Goal: Task Accomplishment & Management: Manage account settings

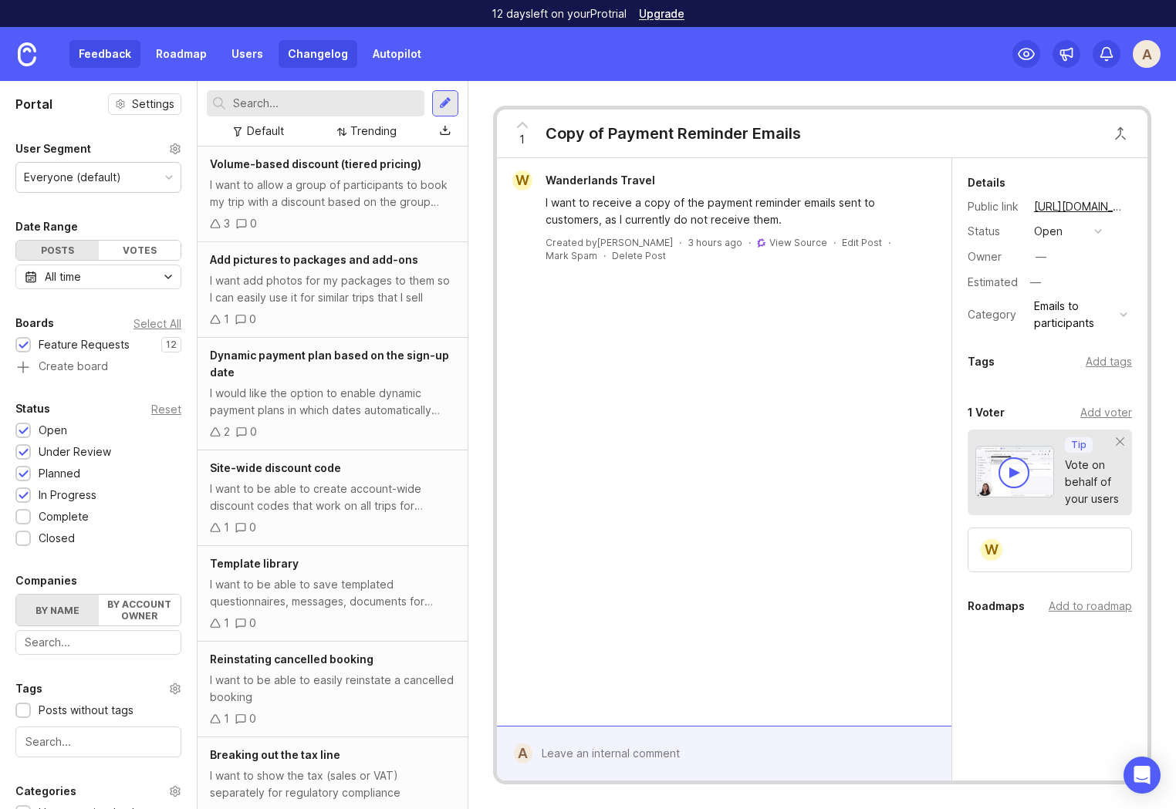
scroll to position [414, 0]
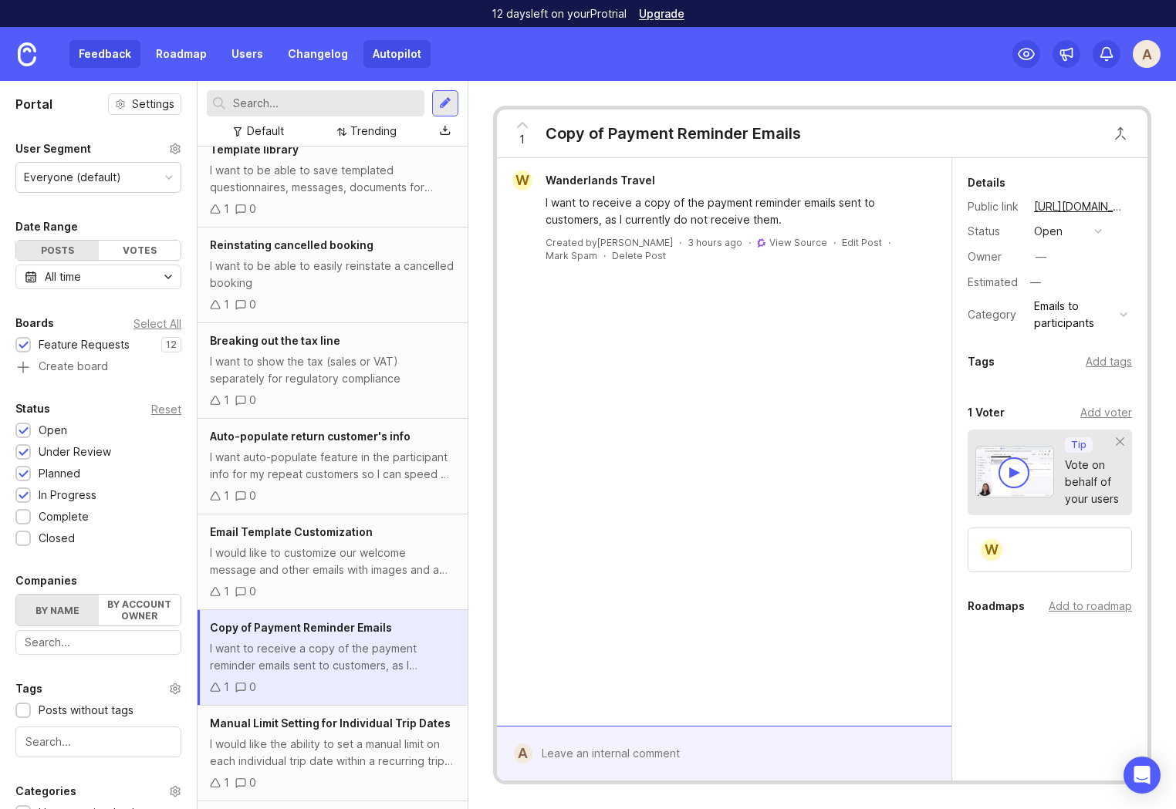
click at [392, 46] on link "Autopilot" at bounding box center [396, 54] width 67 height 28
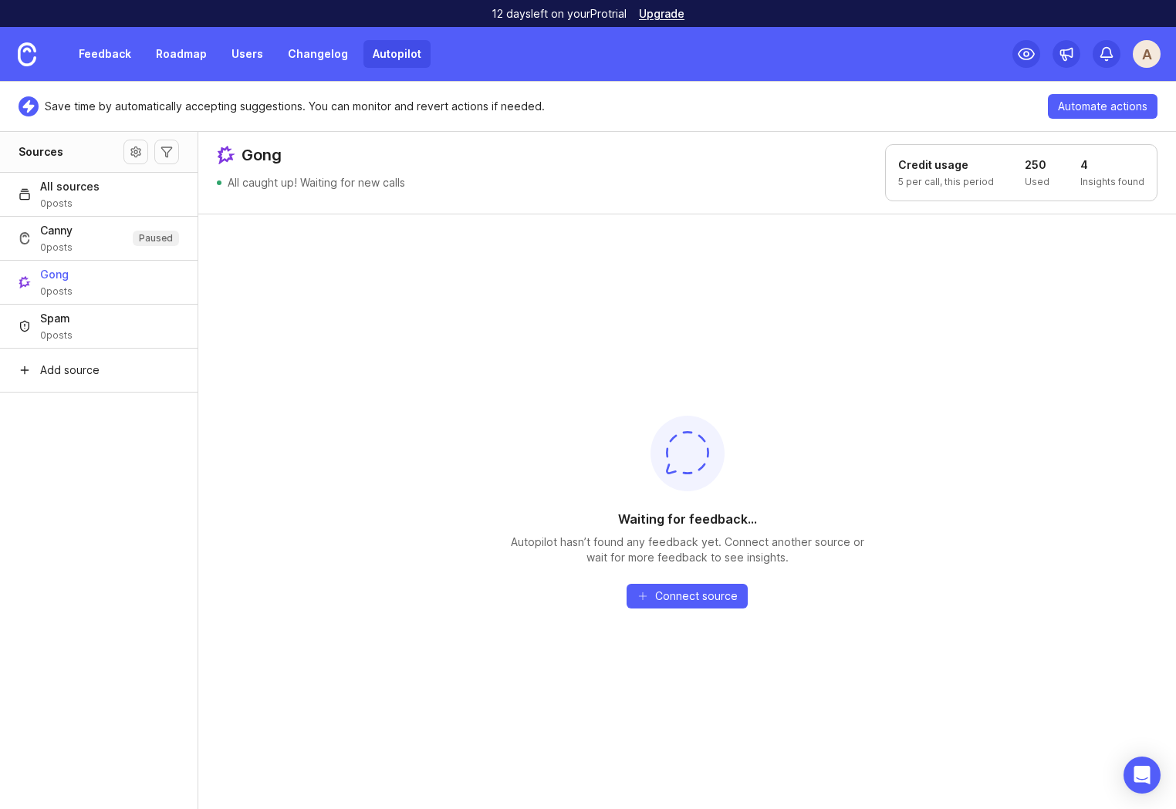
click at [554, 383] on div "Waiting for feedback... Autopilot hasn’t found any feedback yet. Connect anothe…" at bounding box center [687, 512] width 978 height 596
click at [712, 332] on div "Waiting for feedback... Autopilot hasn’t found any feedback yet. Connect anothe…" at bounding box center [687, 512] width 978 height 596
click at [87, 52] on link "Feedback" at bounding box center [104, 54] width 71 height 28
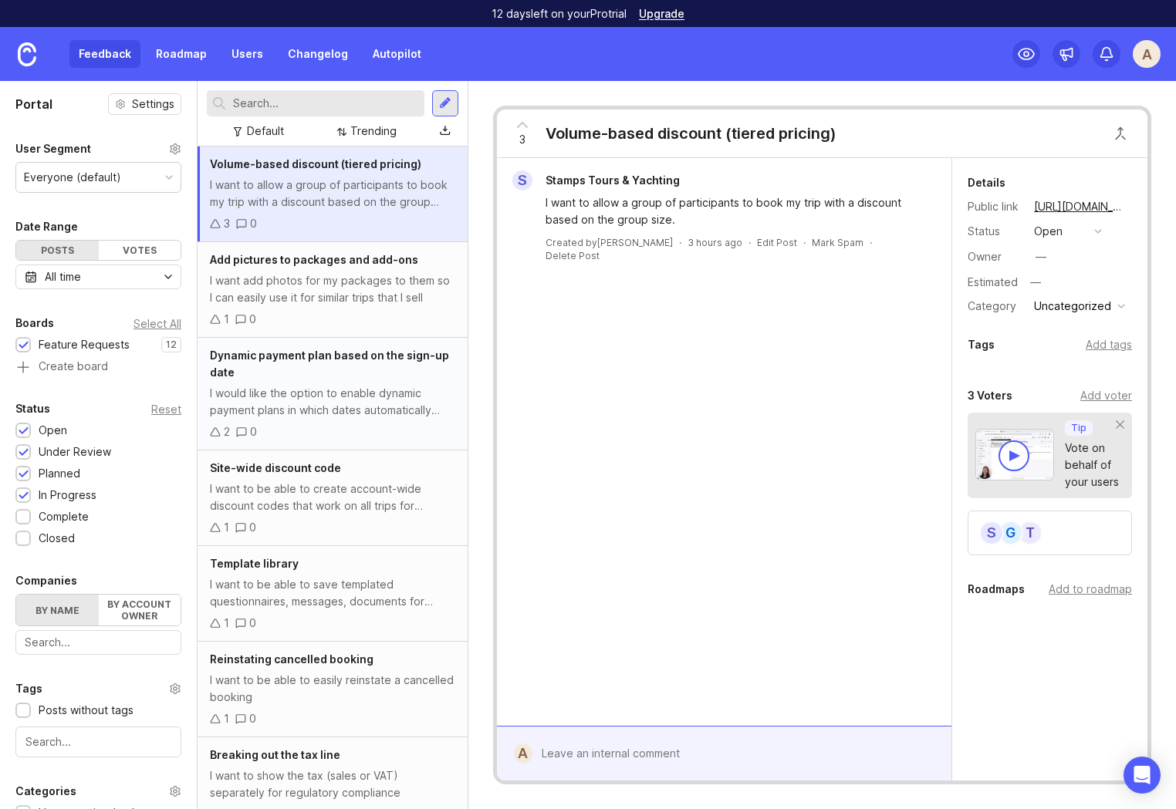
click at [339, 395] on div "I would like the option to enable dynamic payment plans in which dates automati…" at bounding box center [332, 402] width 245 height 34
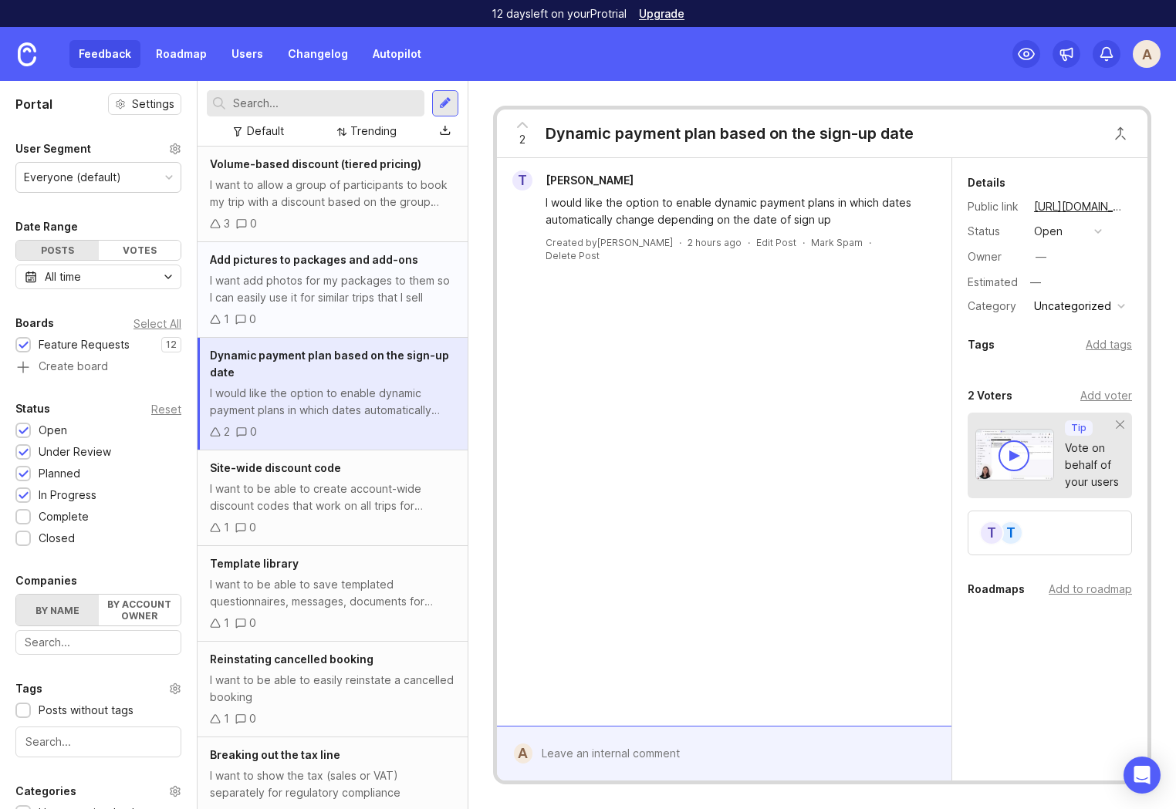
click at [346, 304] on div "I want add photos for my packages to them so I can easily use it for similar tr…" at bounding box center [332, 289] width 245 height 34
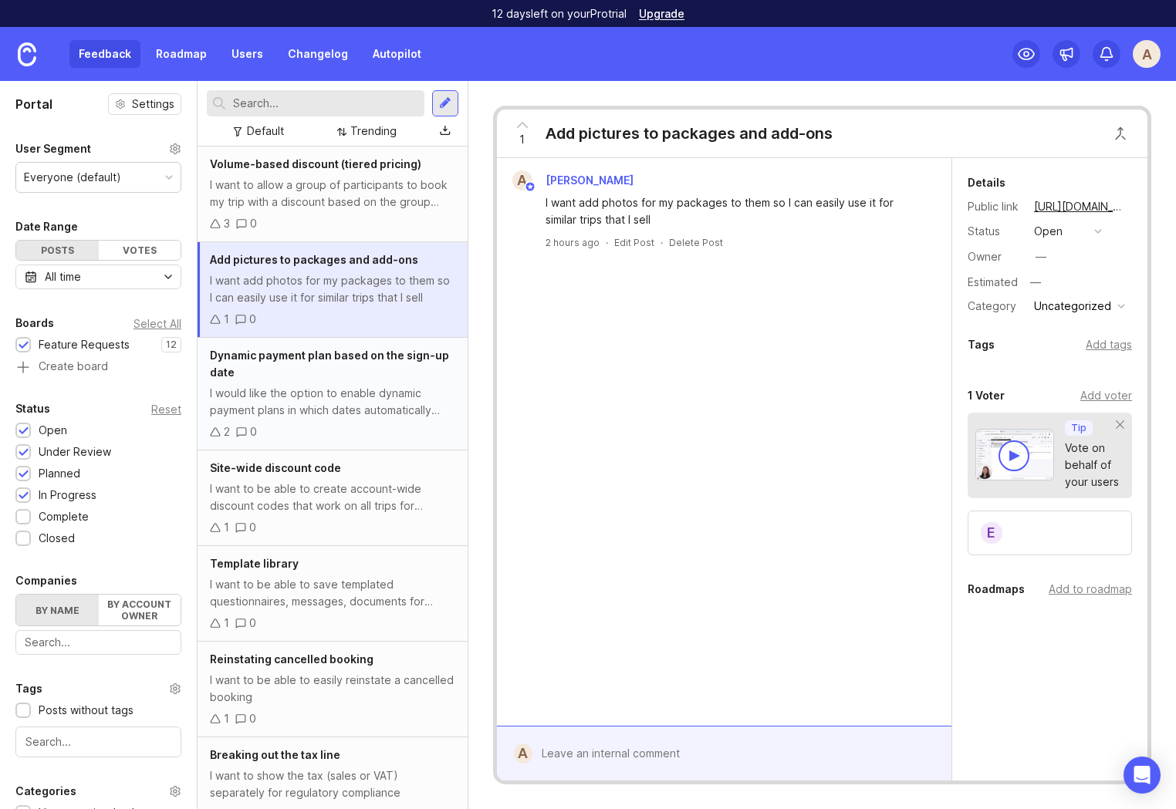
click at [351, 375] on div "Dynamic payment plan based on the sign-up date" at bounding box center [332, 364] width 245 height 34
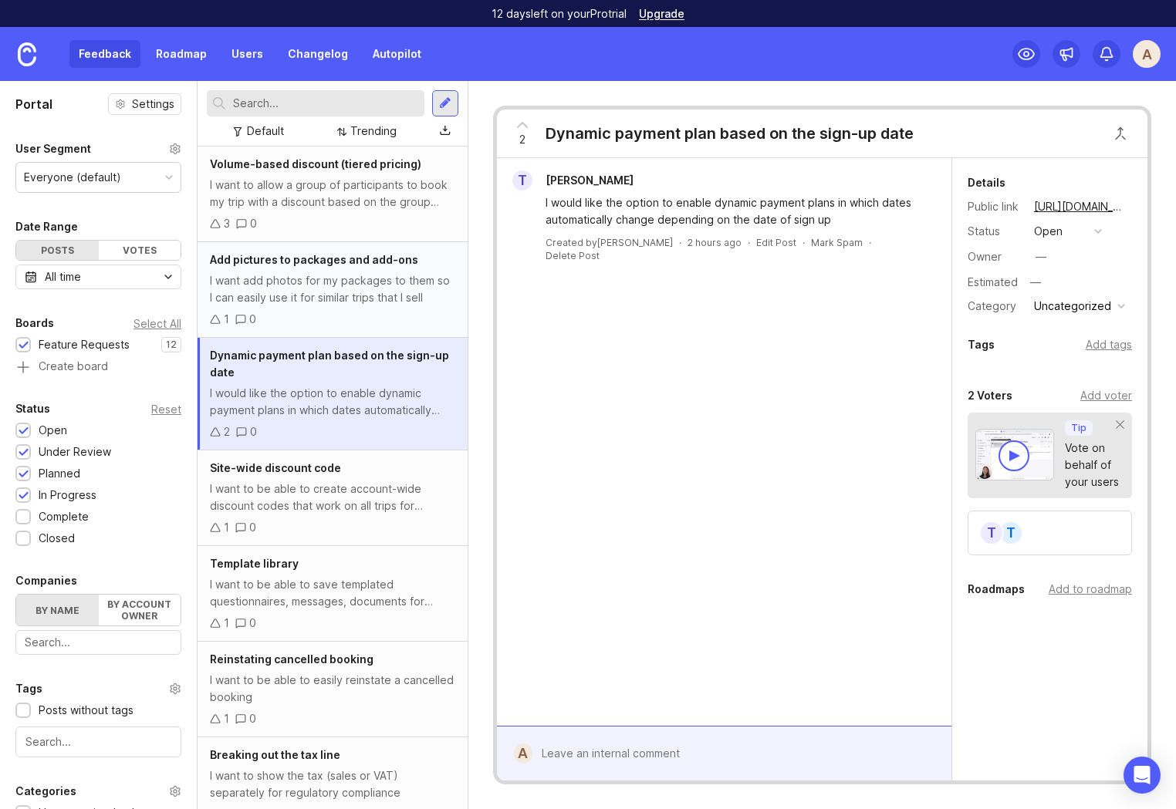
click at [315, 285] on div "I want add photos for my packages to them so I can easily use it for similar tr…" at bounding box center [332, 289] width 245 height 34
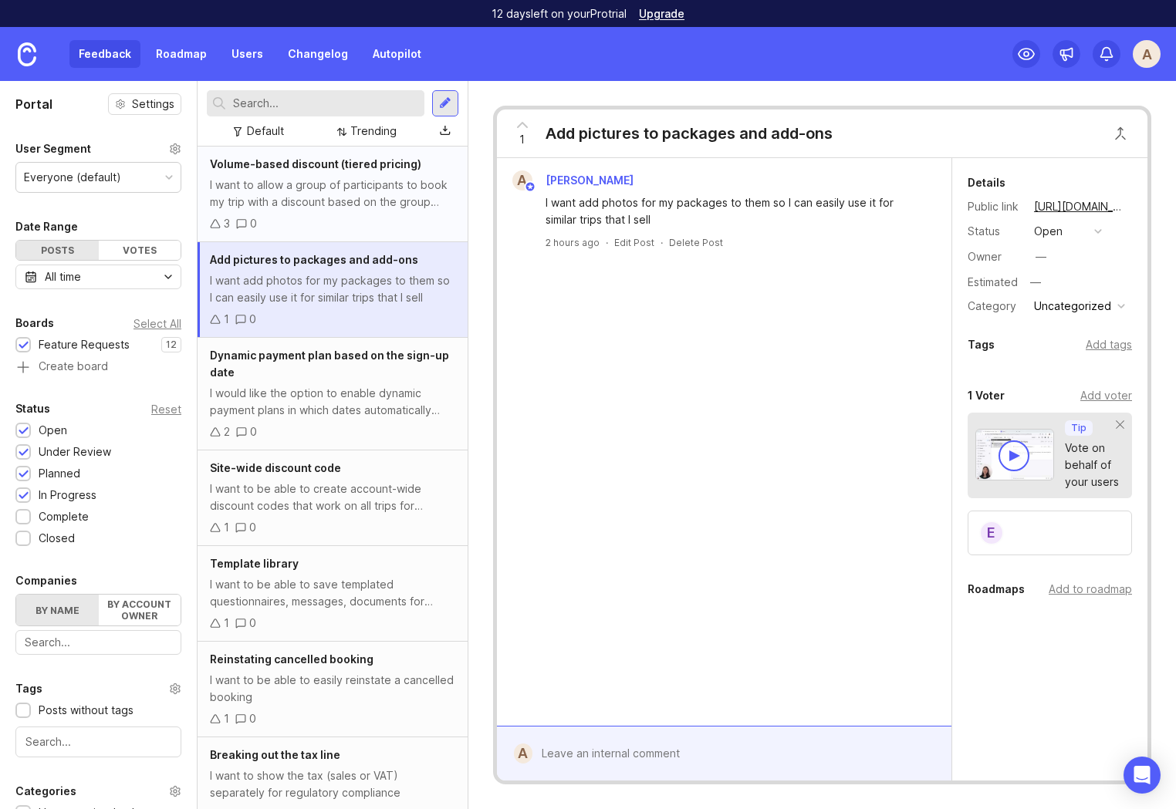
click at [331, 200] on div "I want to allow a group of participants to book my trip with a discount based o…" at bounding box center [332, 194] width 245 height 34
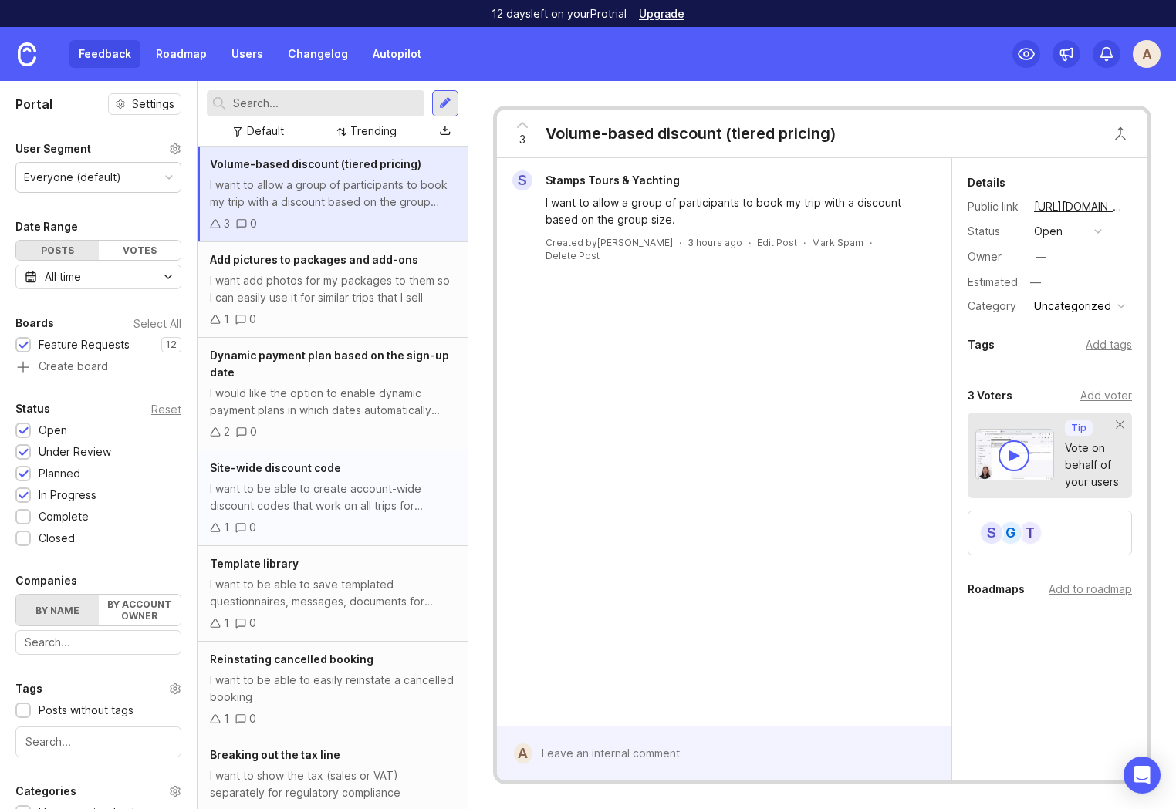
click at [321, 458] on div "Site-wide discount code I want to be able to create account-wide discount codes…" at bounding box center [333, 499] width 270 height 96
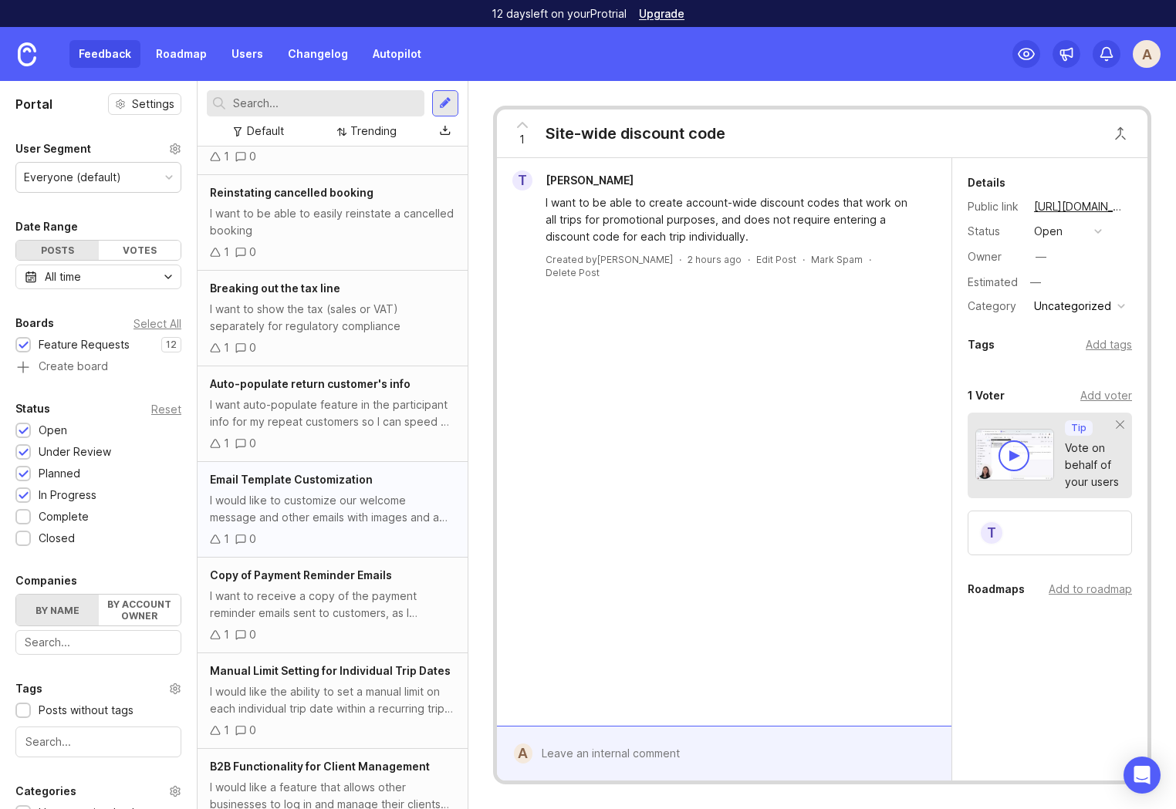
scroll to position [502, 0]
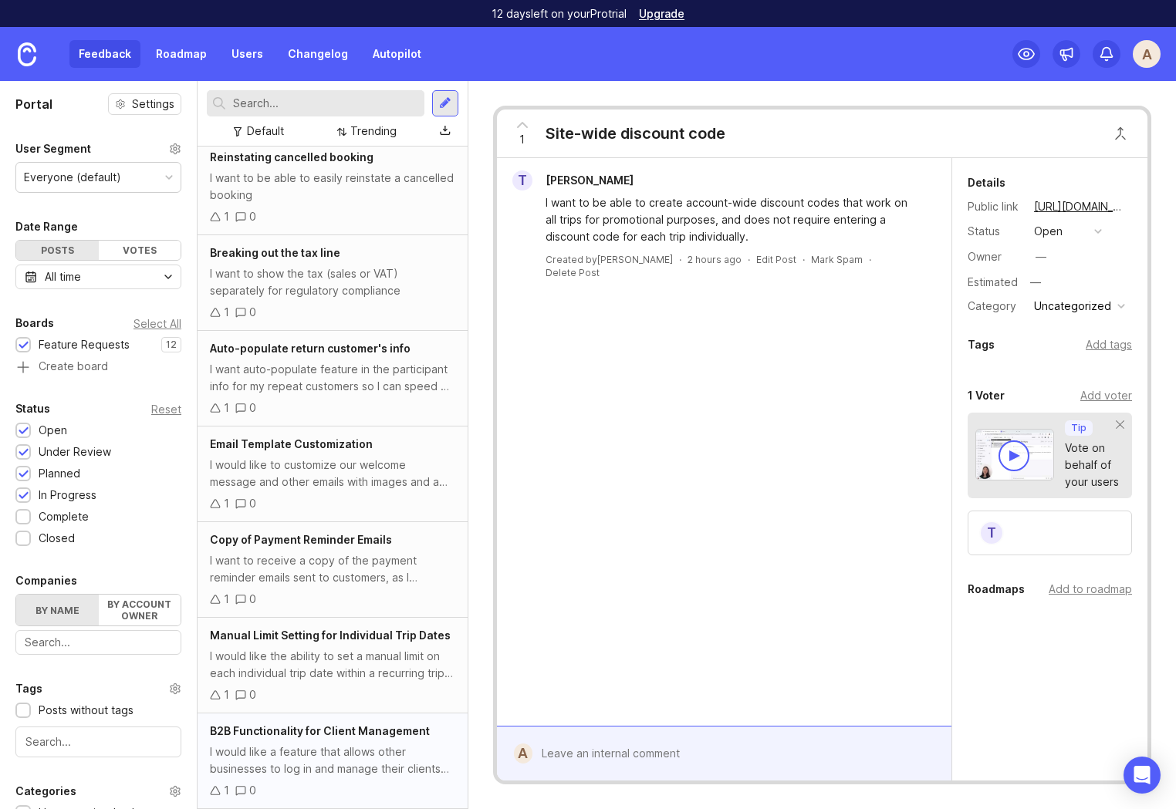
click at [309, 738] on div "B2B Functionality for Client Management" at bounding box center [332, 731] width 245 height 17
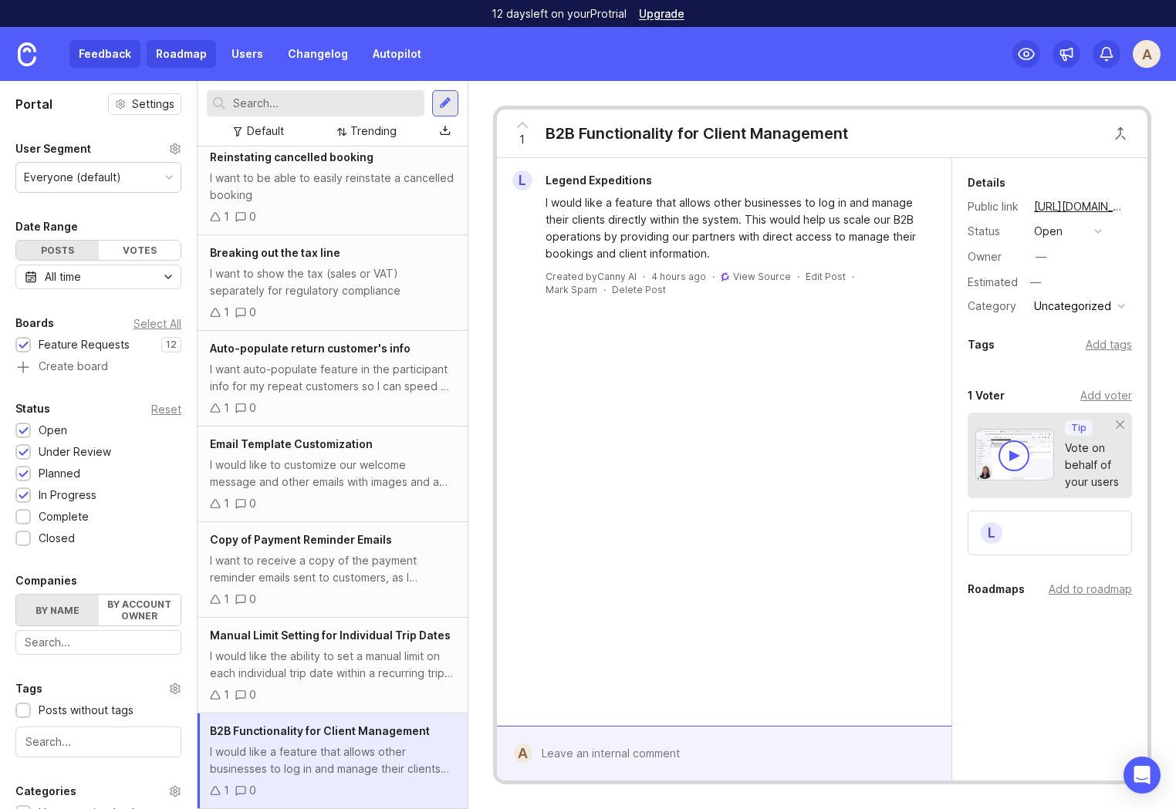
click at [181, 53] on link "Roadmap" at bounding box center [181, 54] width 69 height 28
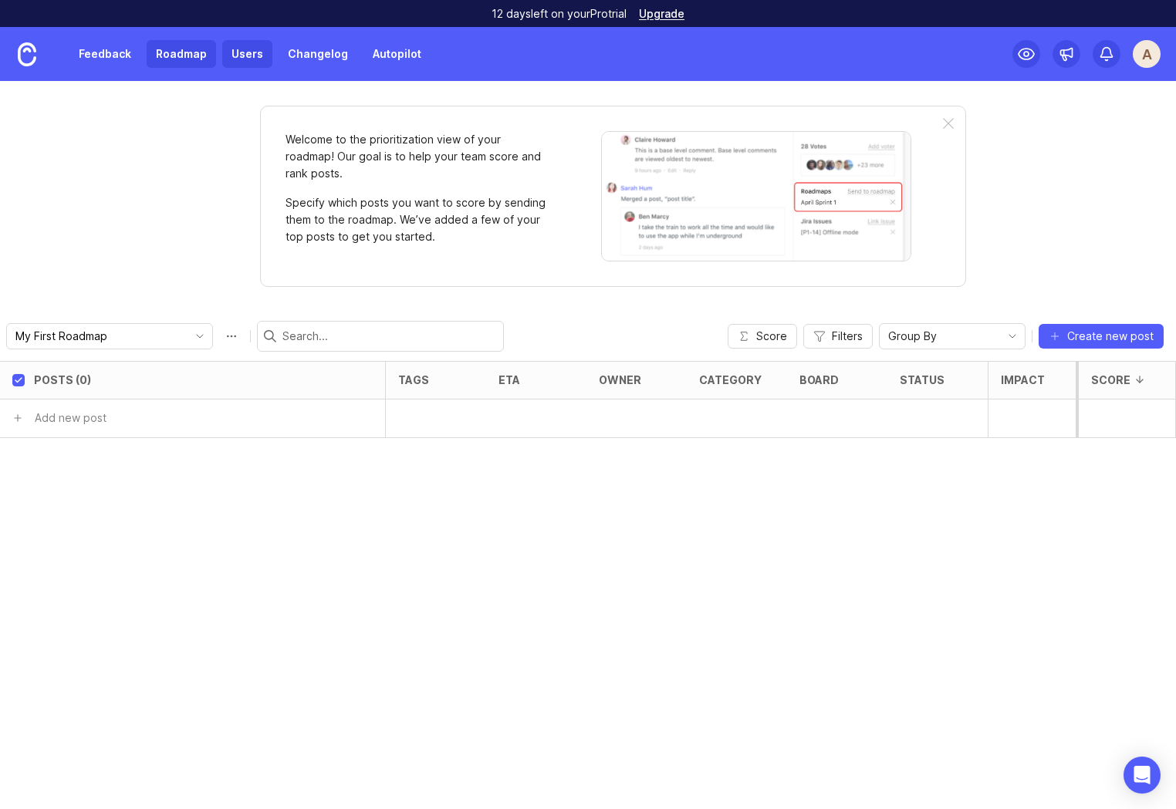
click at [245, 52] on link "Users" at bounding box center [247, 54] width 50 height 28
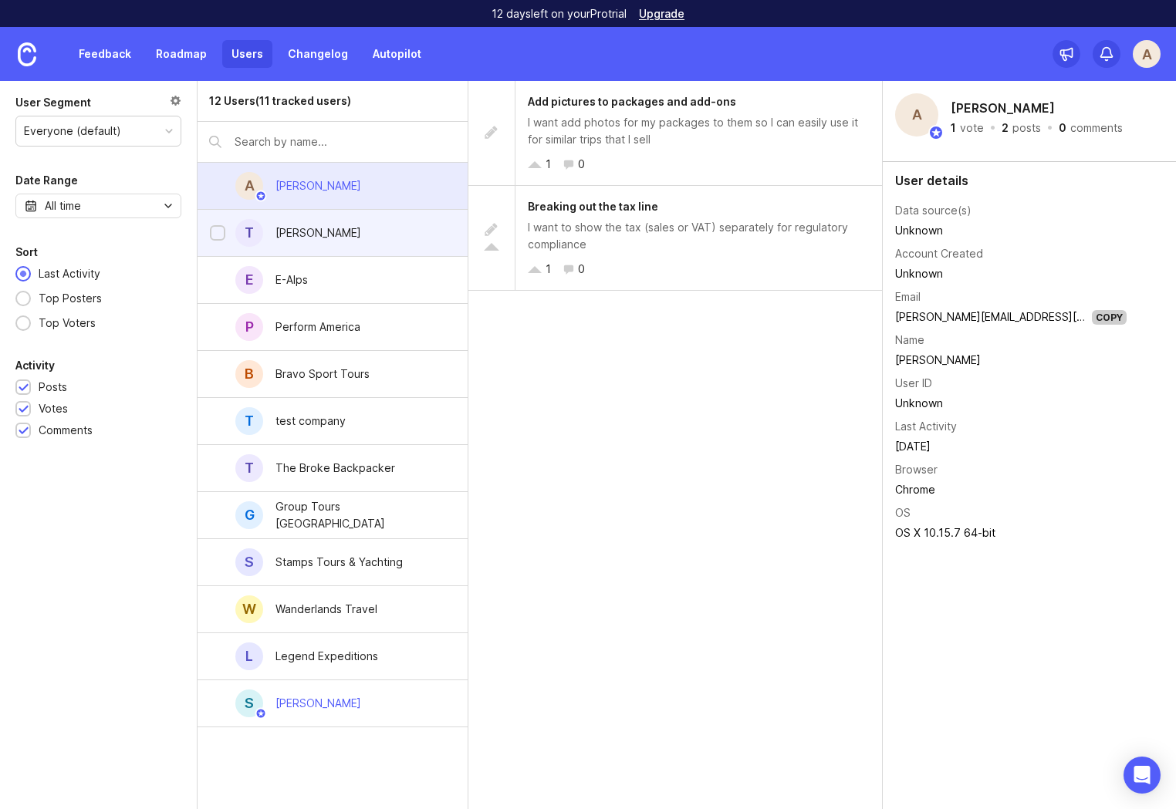
click at [347, 234] on div "Thomas Bartlett" at bounding box center [318, 233] width 86 height 17
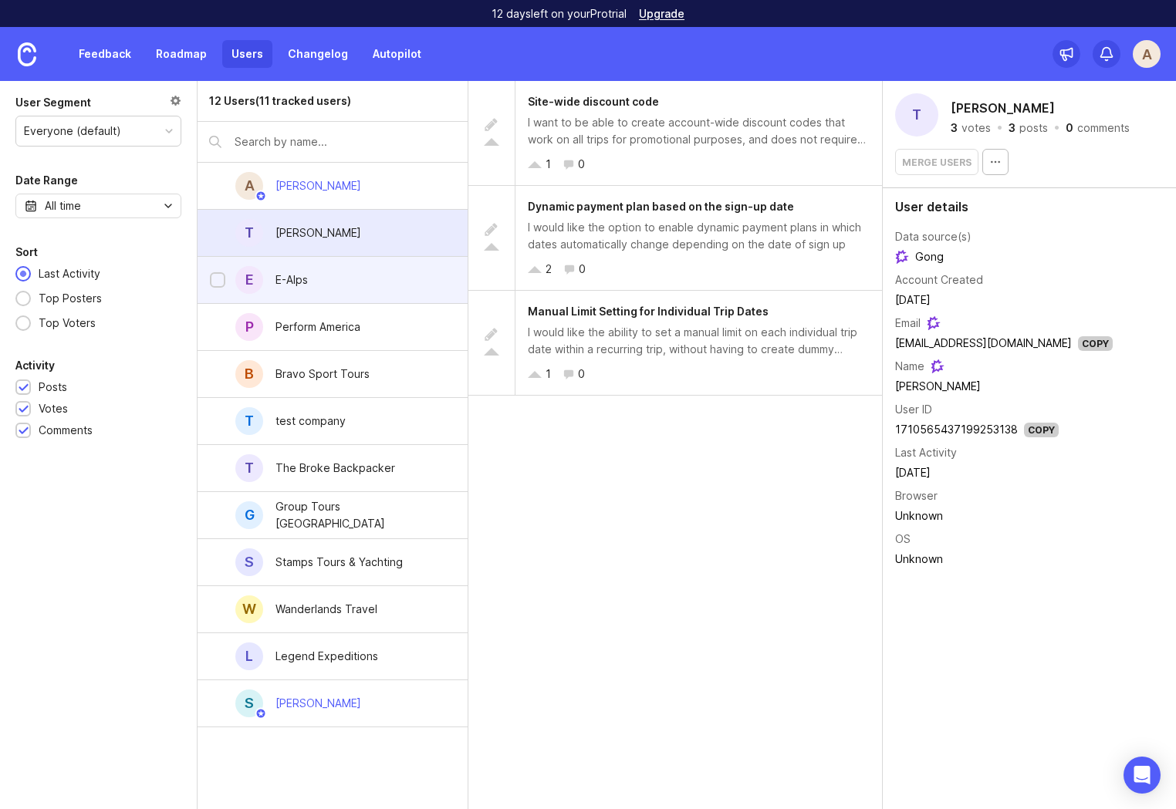
click at [360, 283] on div "E E-Alps" at bounding box center [333, 280] width 270 height 47
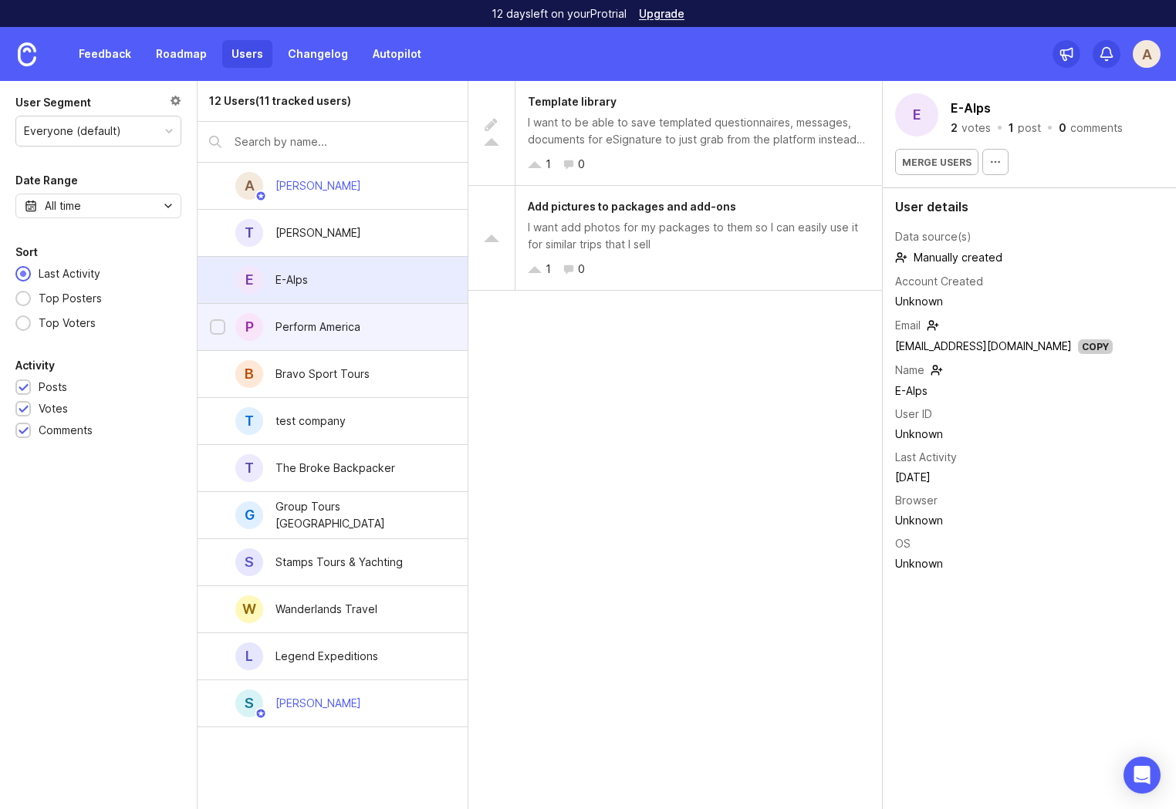
click at [353, 319] on div "Perform America" at bounding box center [317, 327] width 85 height 17
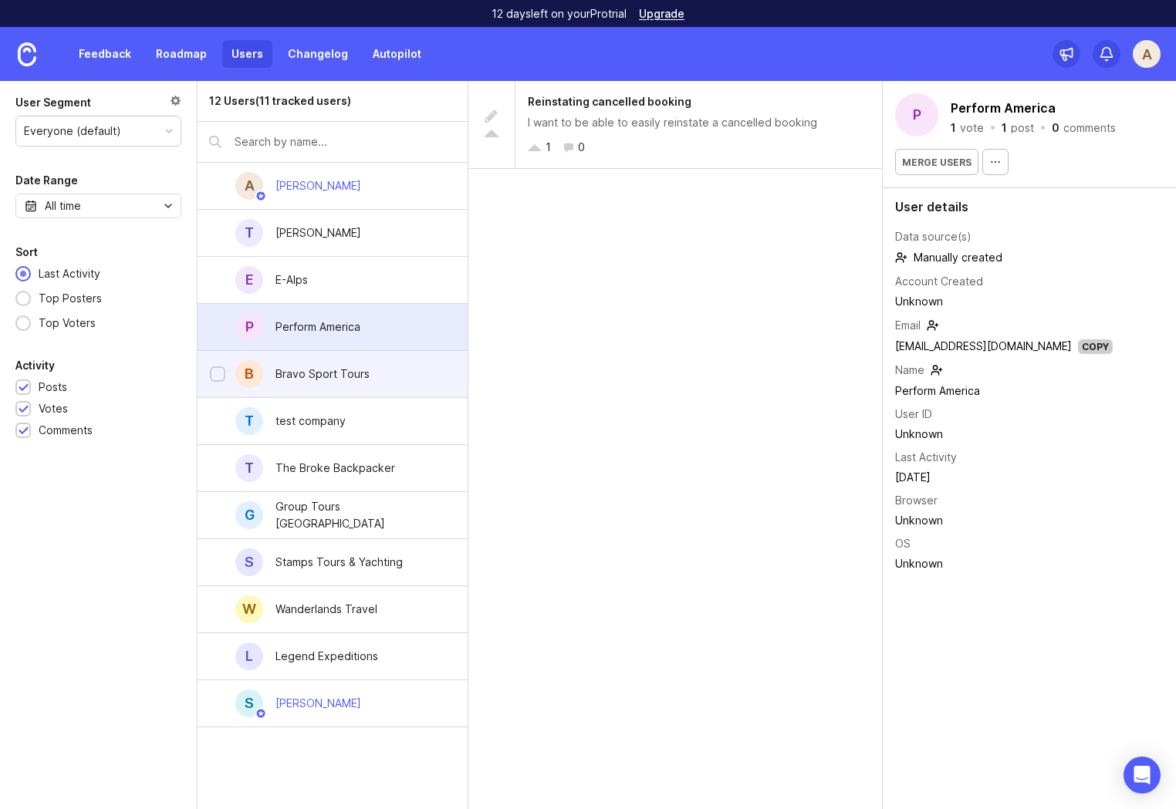
click at [366, 383] on div "Bravo Sport Tours" at bounding box center [322, 374] width 119 height 34
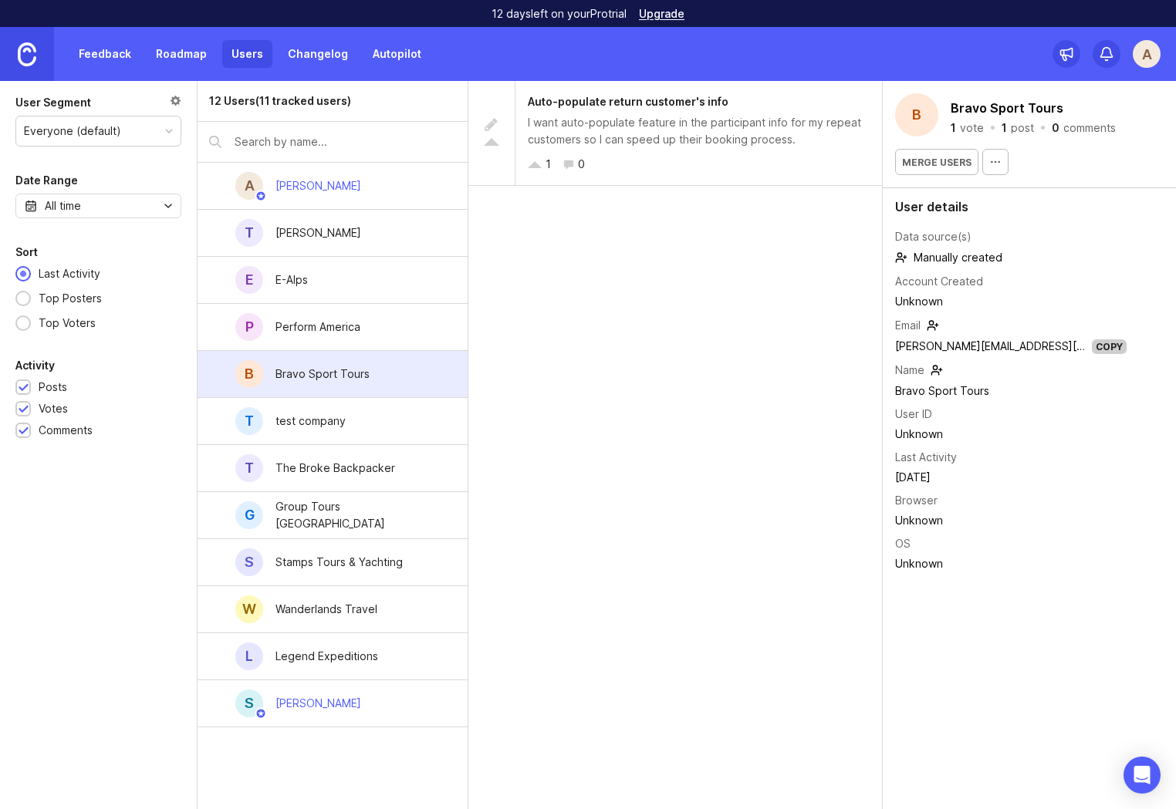
click at [35, 52] on img at bounding box center [27, 54] width 19 height 24
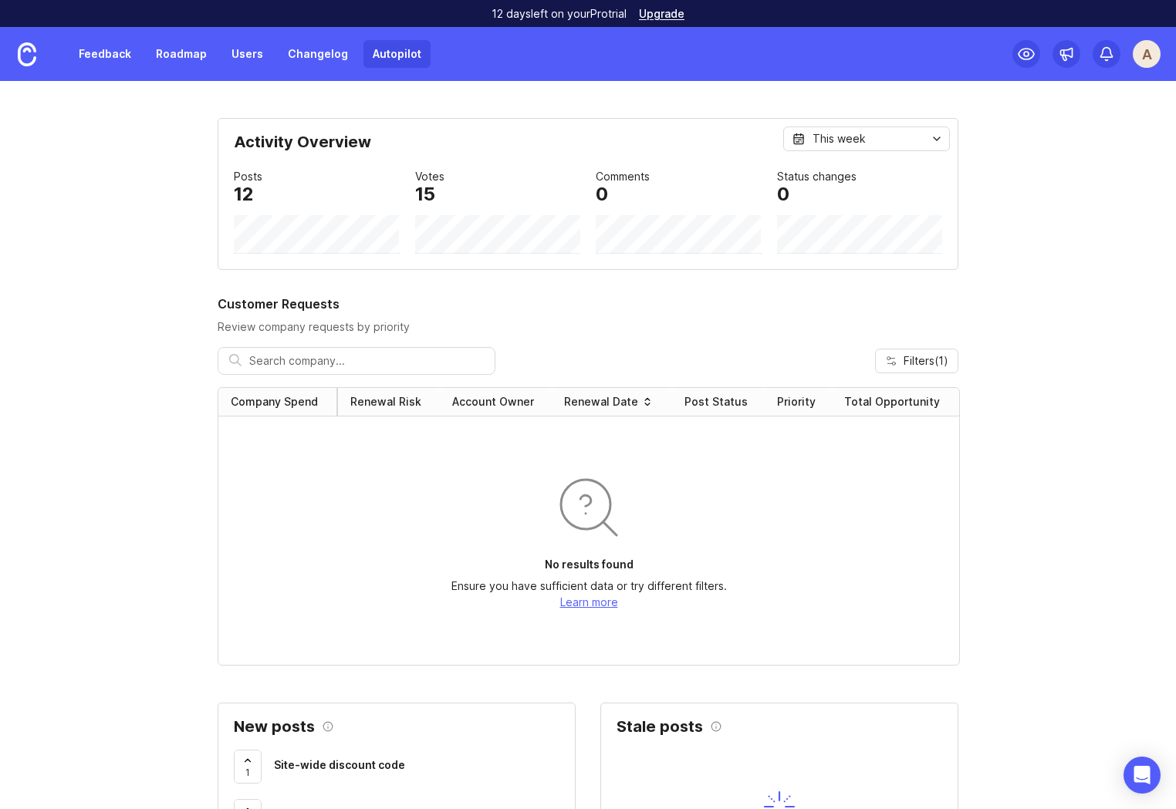
click at [374, 51] on link "Autopilot" at bounding box center [396, 54] width 67 height 28
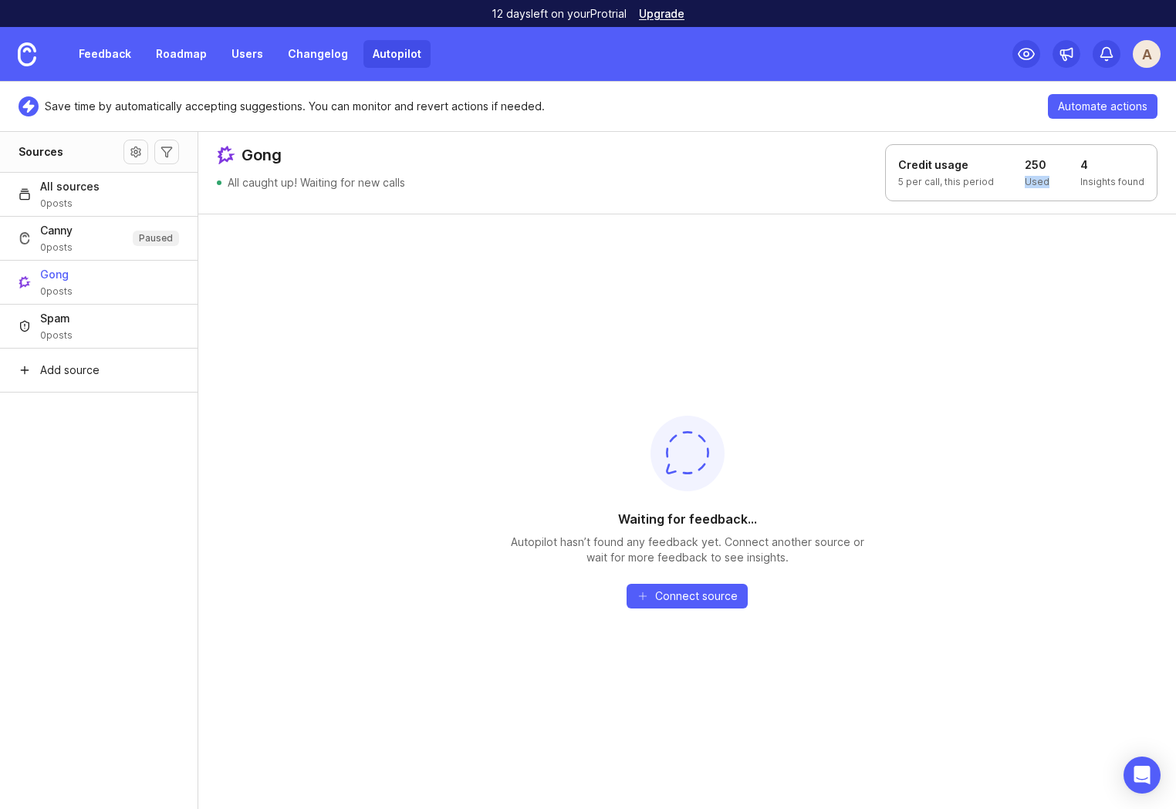
drag, startPoint x: 1050, startPoint y: 183, endPoint x: 1018, endPoint y: 184, distance: 31.7
click at [1018, 184] on div "Credit usage 5 per call, this period 250 Used 4 Insights found" at bounding box center [1021, 172] width 272 height 57
drag, startPoint x: 1107, startPoint y: 184, endPoint x: 1032, endPoint y: 203, distance: 77.3
click at [1107, 184] on p "Insights found" at bounding box center [1112, 182] width 64 height 12
click at [1147, 57] on div "A" at bounding box center [1147, 54] width 28 height 28
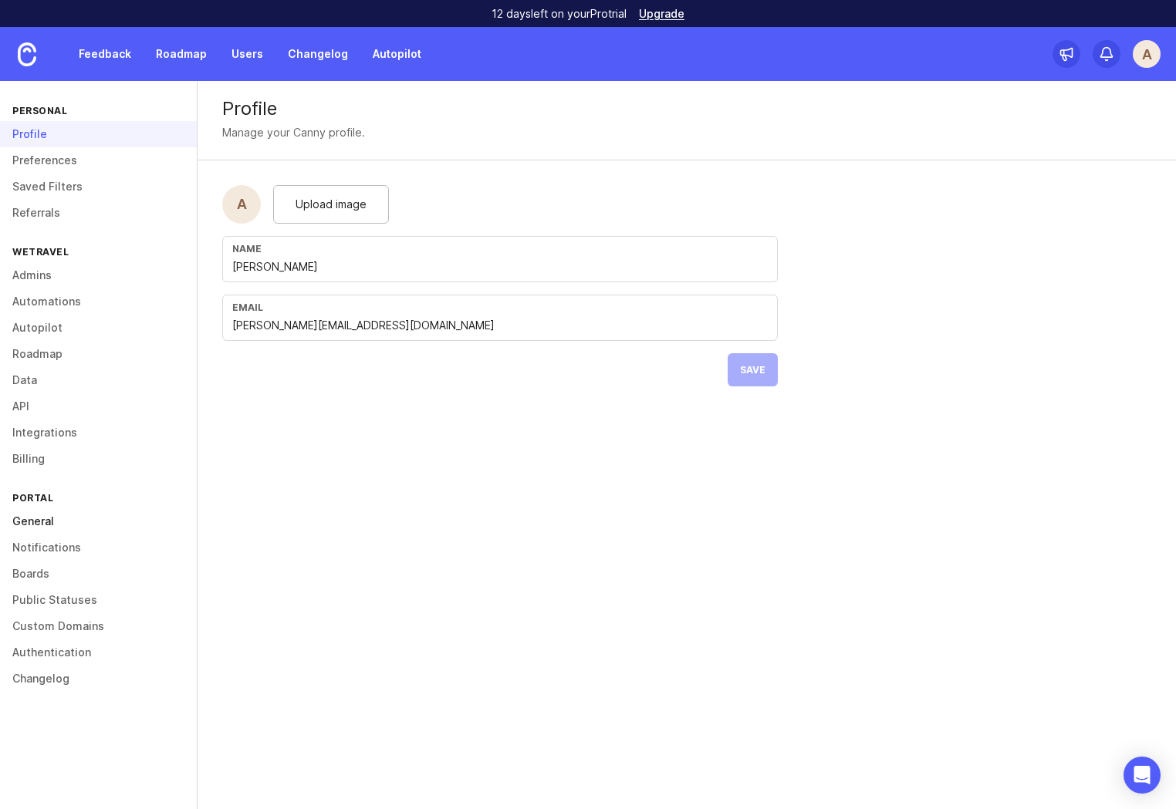
click at [41, 517] on link "General" at bounding box center [98, 521] width 197 height 26
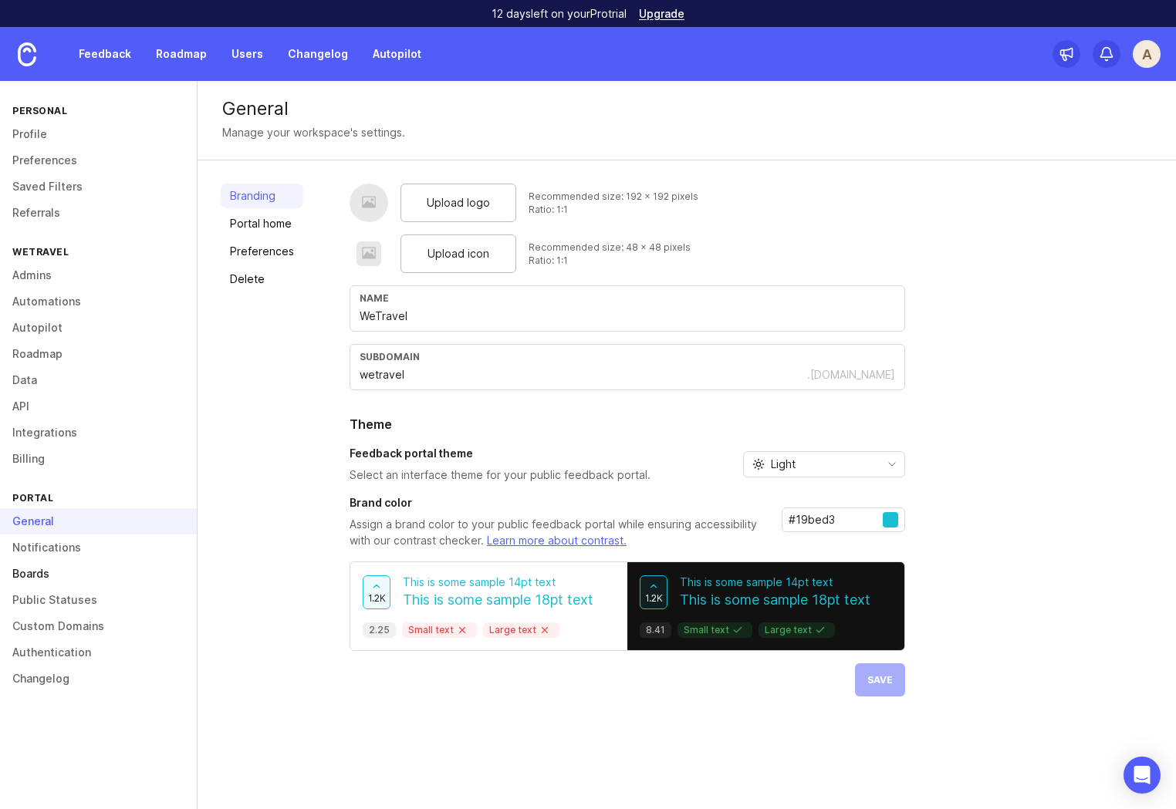
click at [32, 580] on link "Boards" at bounding box center [98, 574] width 197 height 26
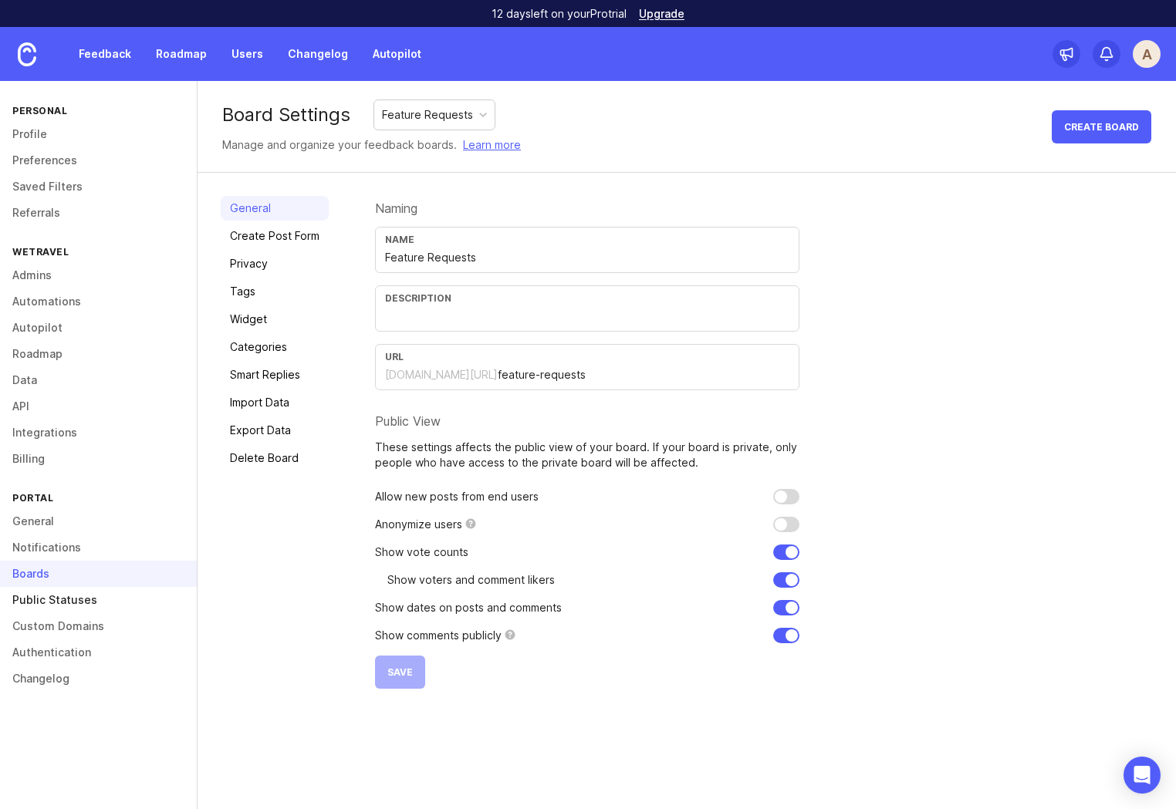
click at [68, 598] on link "Public Statuses" at bounding box center [98, 600] width 197 height 26
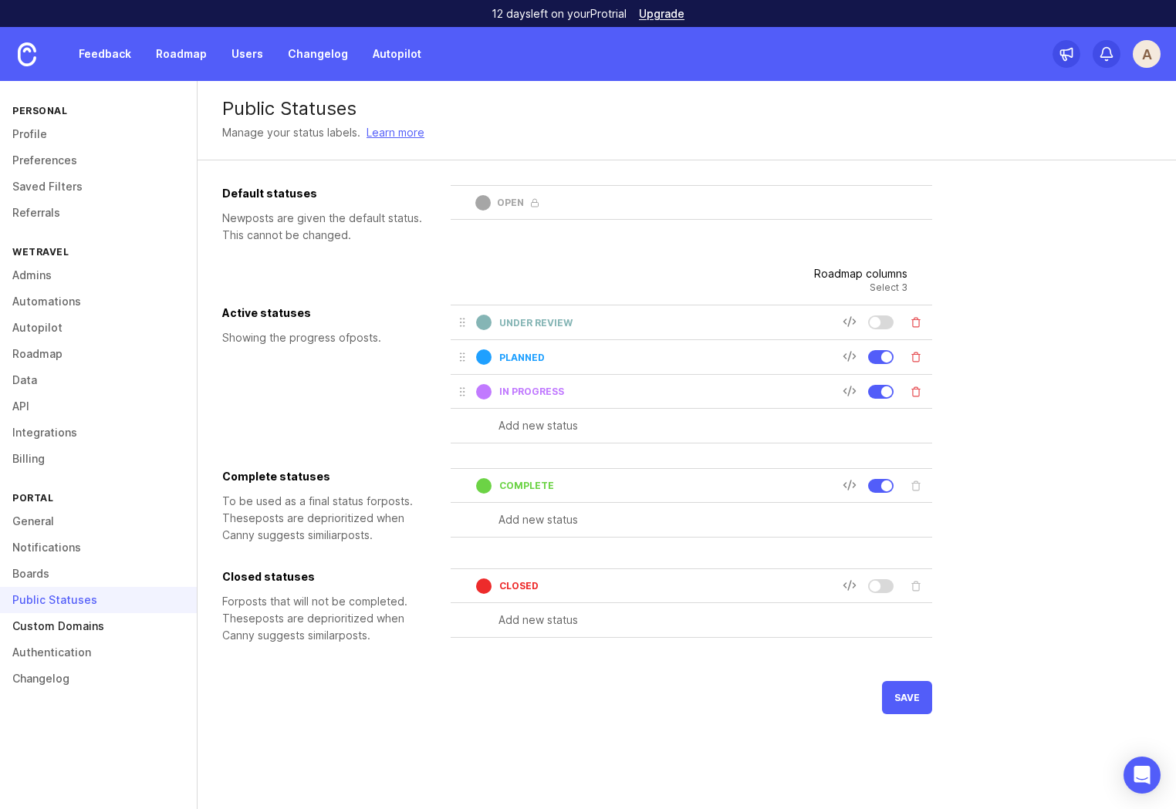
click at [77, 624] on link "Custom Domains" at bounding box center [98, 626] width 197 height 26
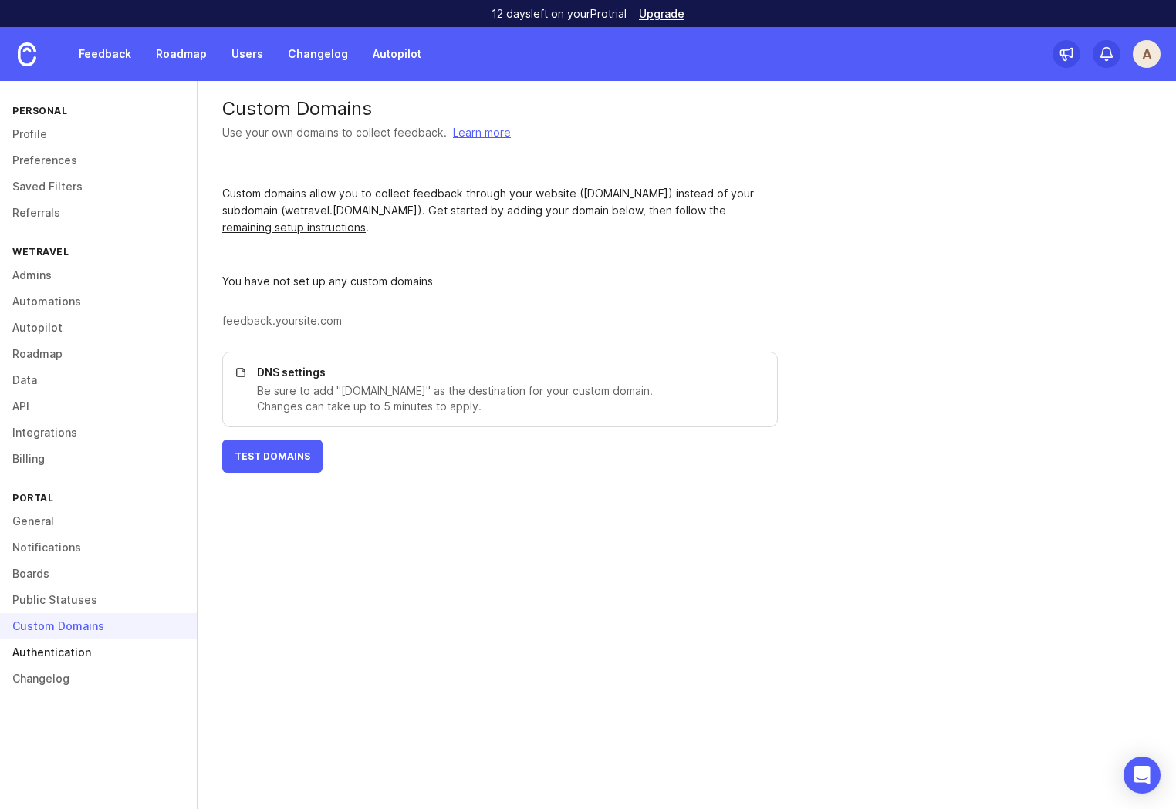
click at [64, 650] on link "Authentication" at bounding box center [98, 653] width 197 height 26
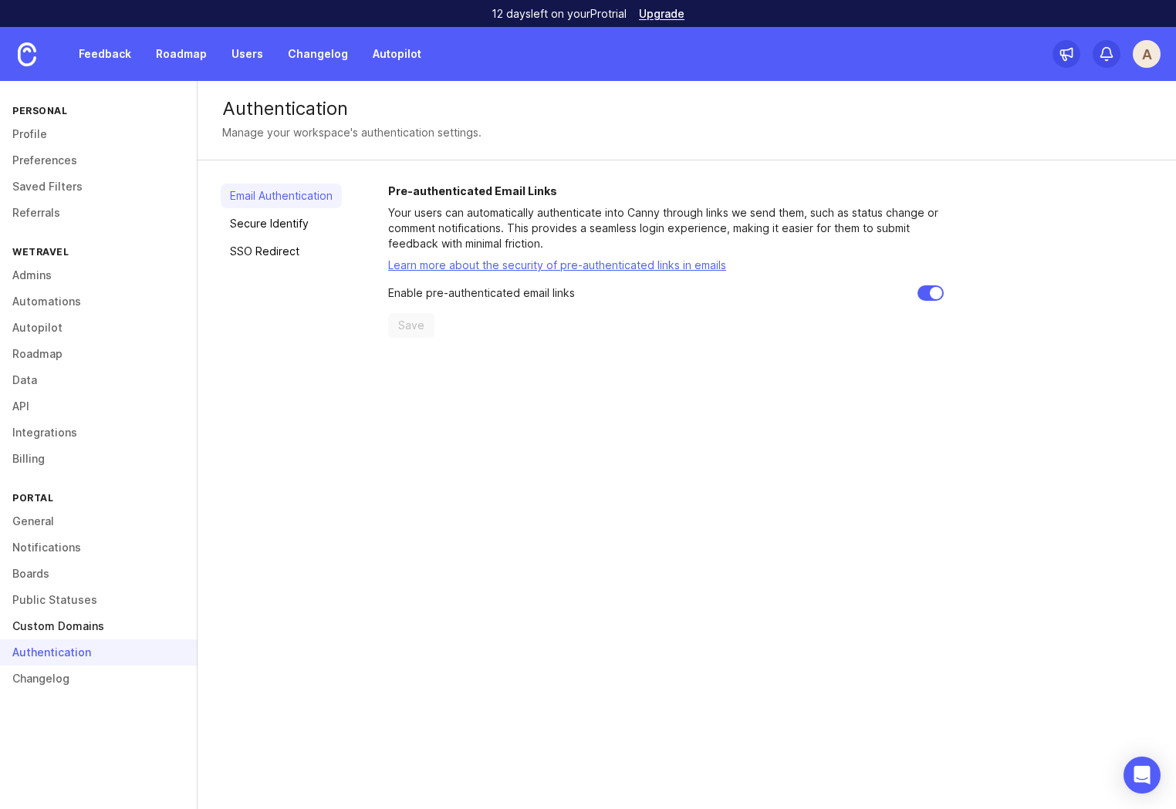
click at [62, 626] on link "Custom Domains" at bounding box center [98, 626] width 197 height 26
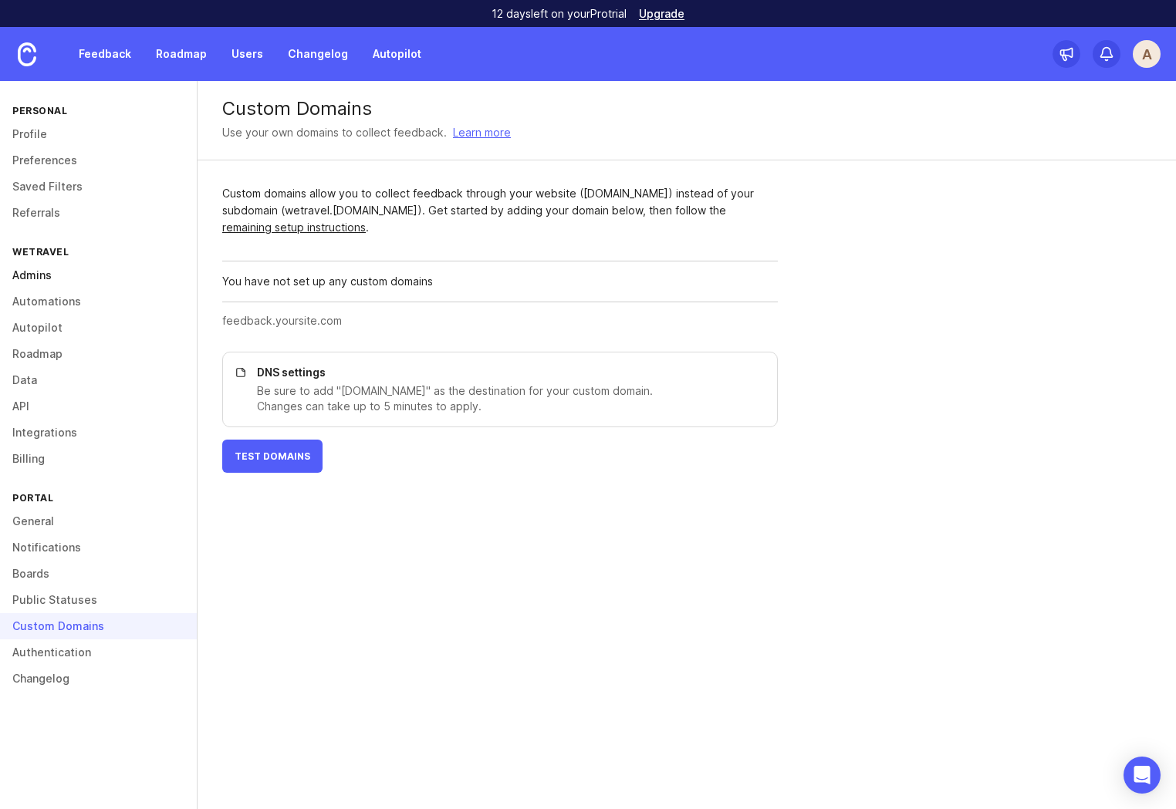
click at [30, 272] on link "Admins" at bounding box center [98, 275] width 197 height 26
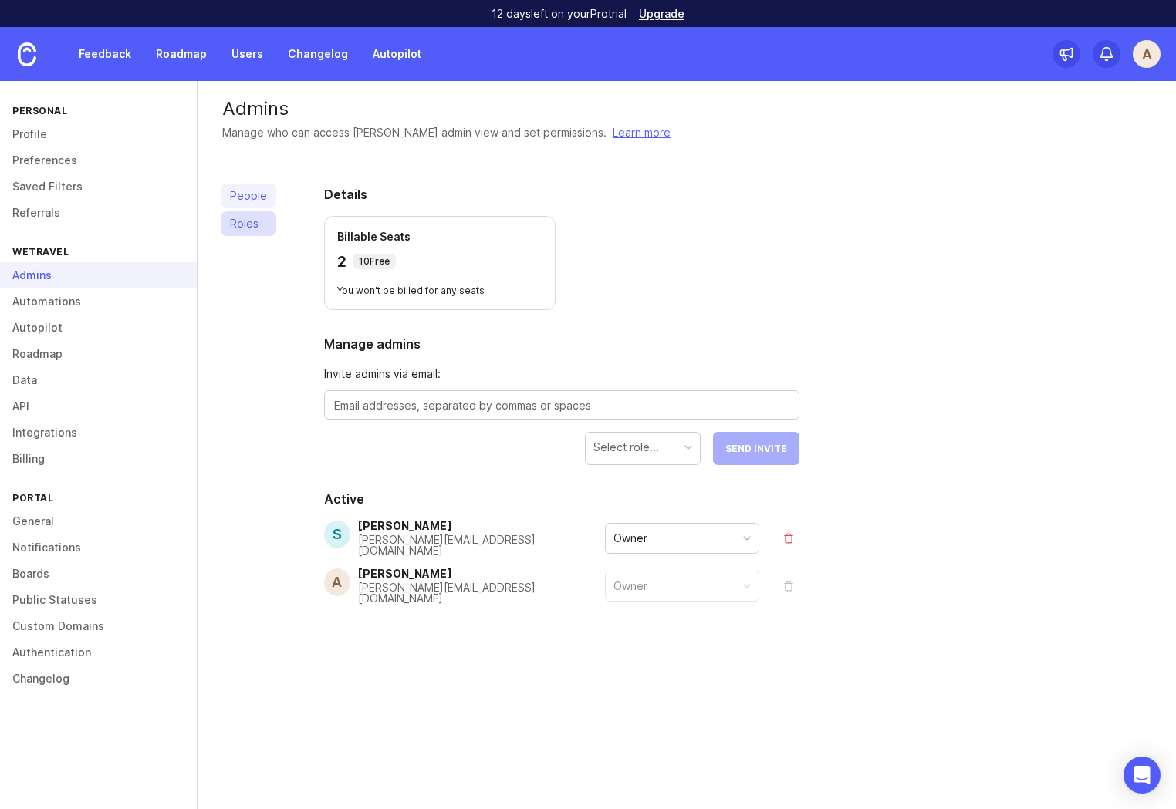
click at [234, 228] on link "Roles" at bounding box center [249, 223] width 56 height 25
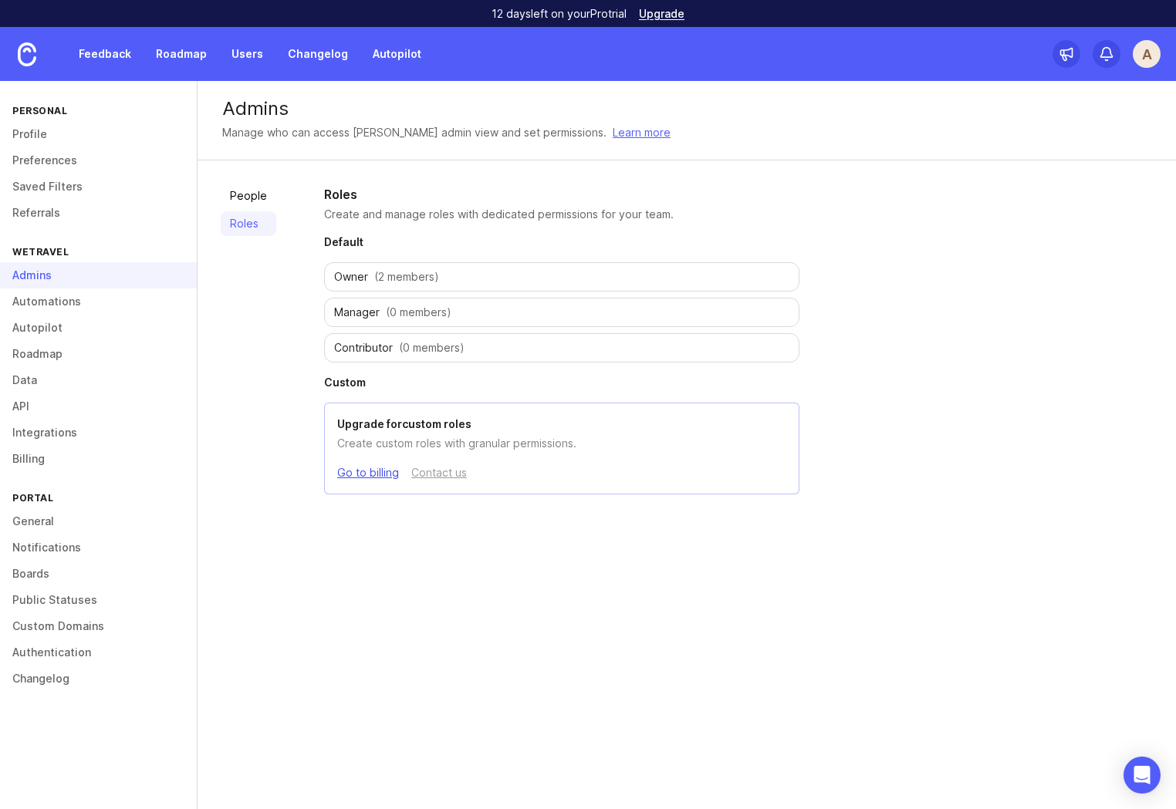
click at [363, 476] on link "Go to billing" at bounding box center [368, 472] width 62 height 17
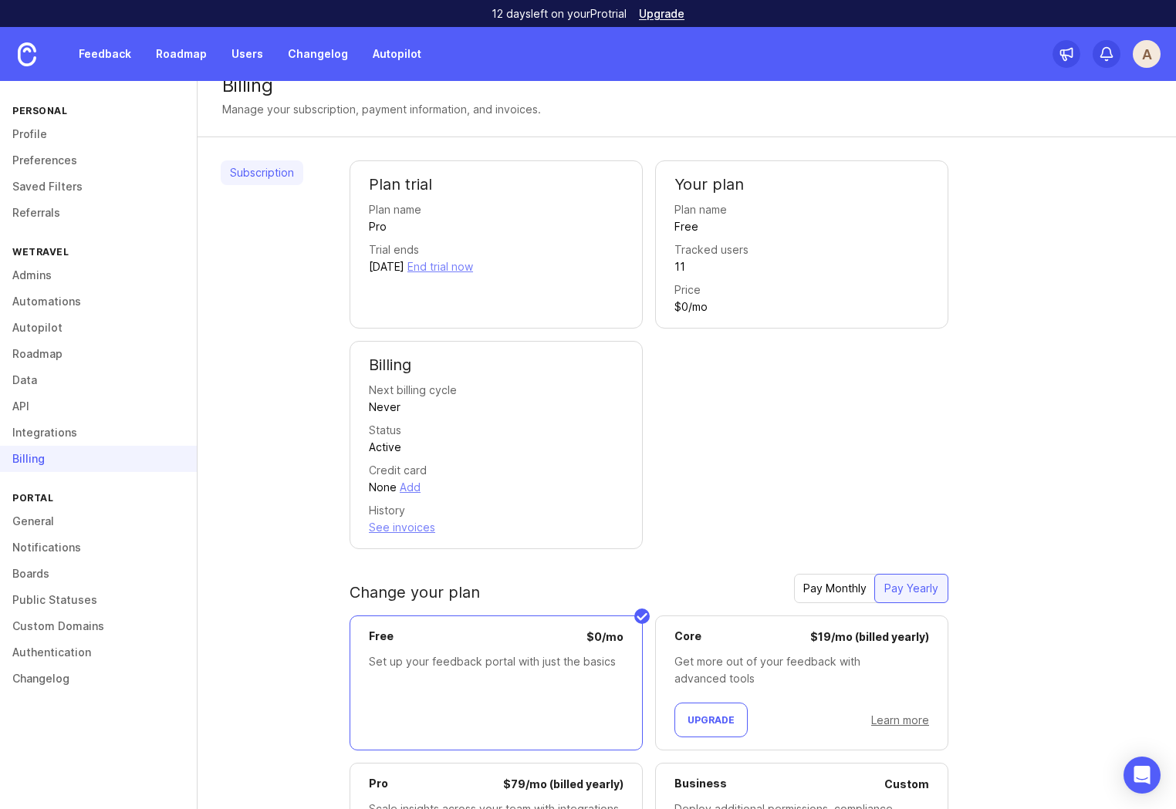
scroll to position [27, 0]
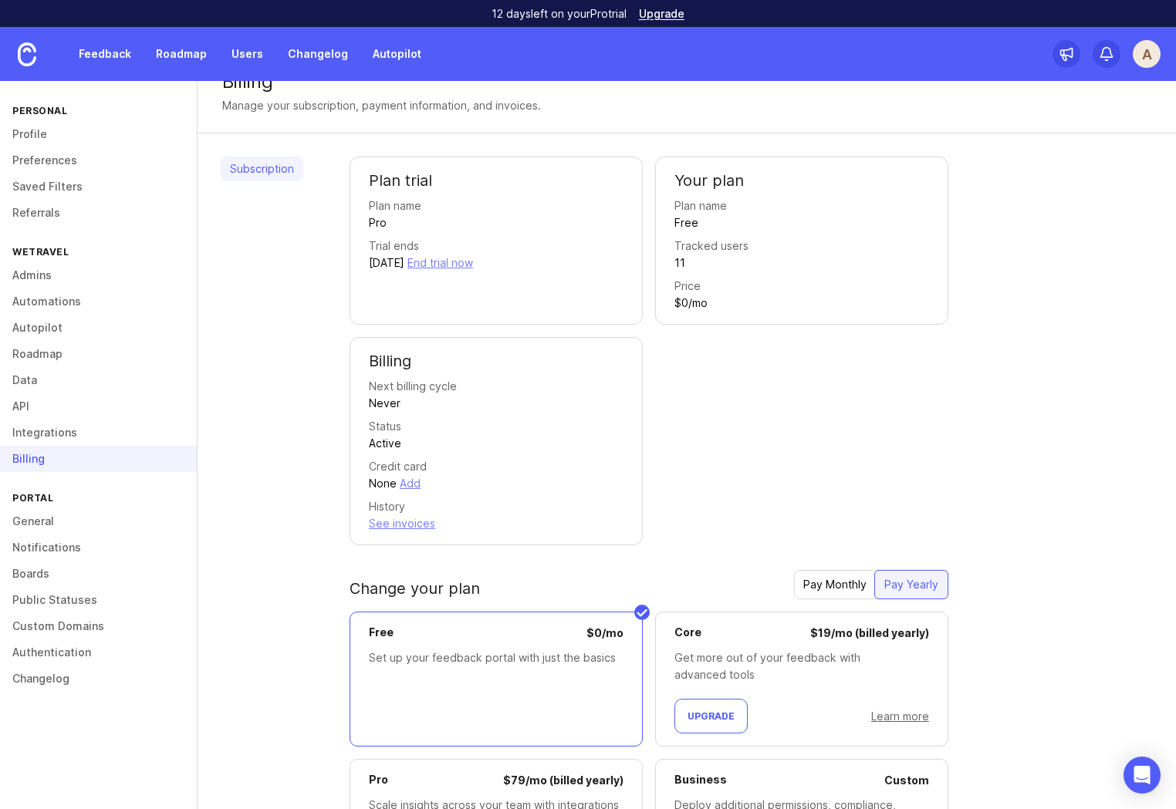
click at [272, 174] on link "Subscription" at bounding box center [262, 169] width 83 height 25
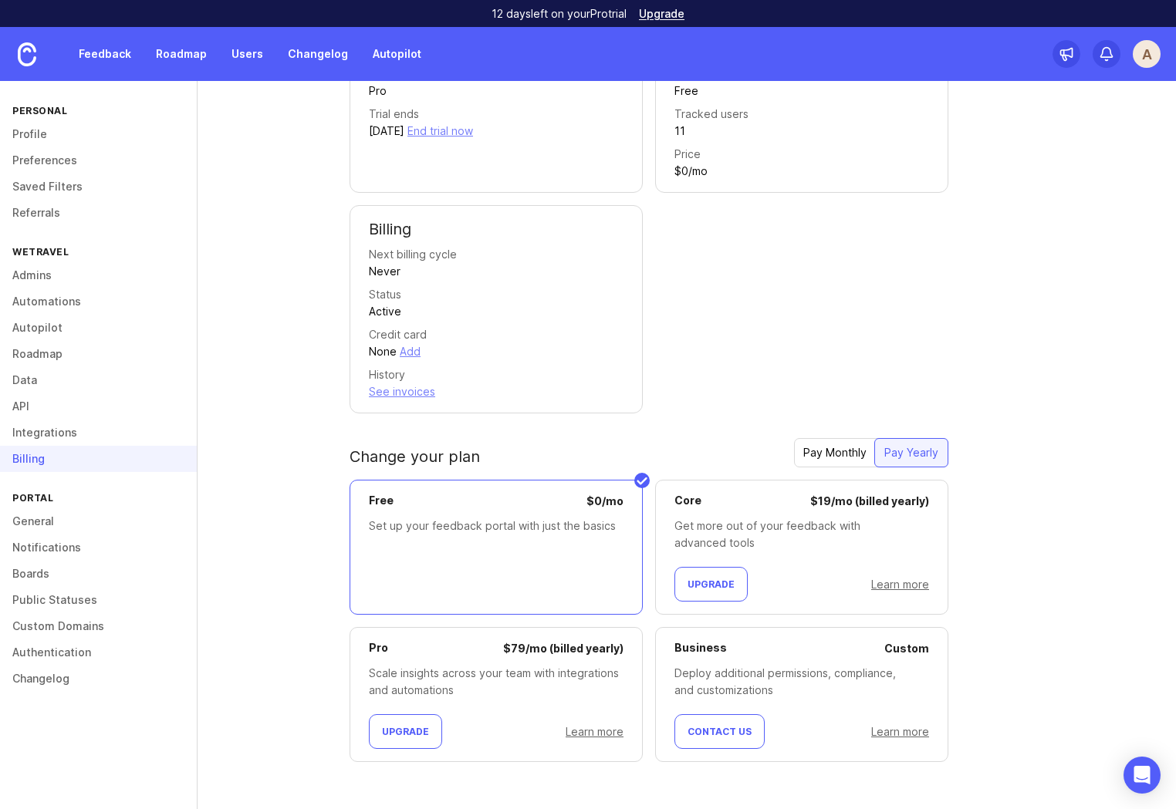
scroll to position [0, 0]
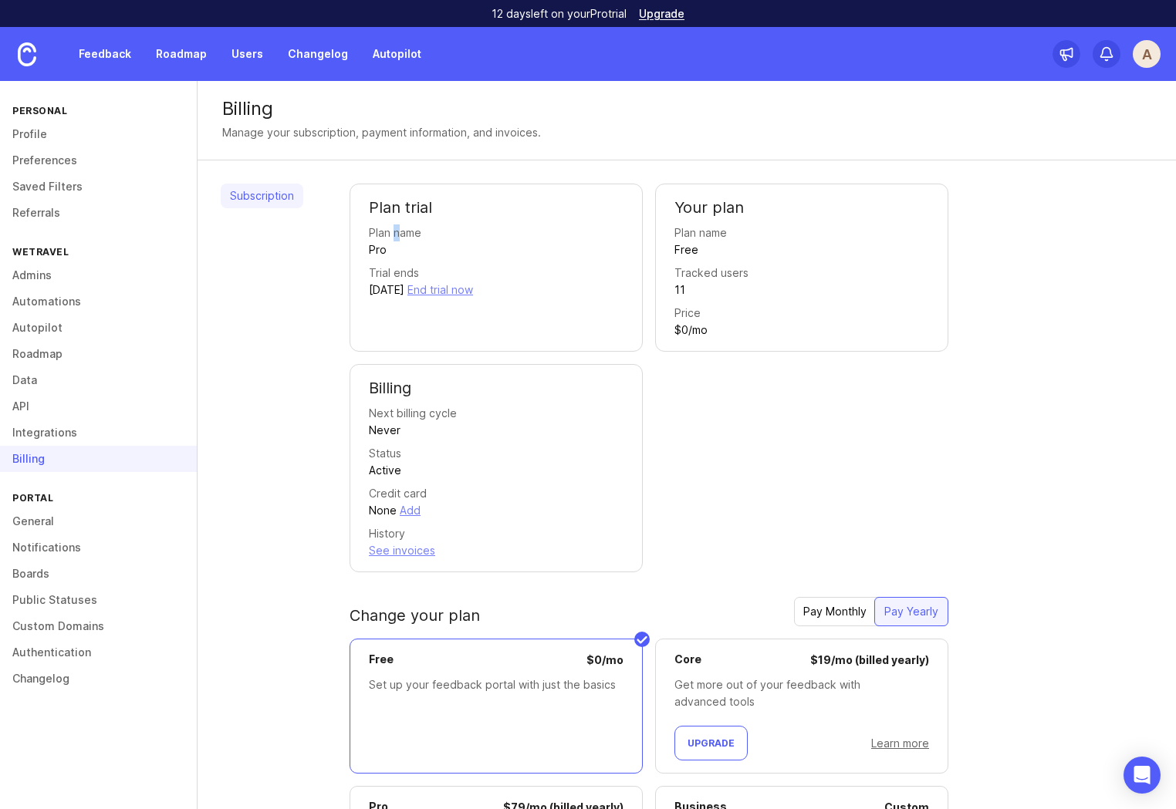
click at [387, 235] on div "Plan name" at bounding box center [395, 233] width 52 height 17
click at [432, 235] on div "Plan name Pro" at bounding box center [496, 242] width 255 height 34
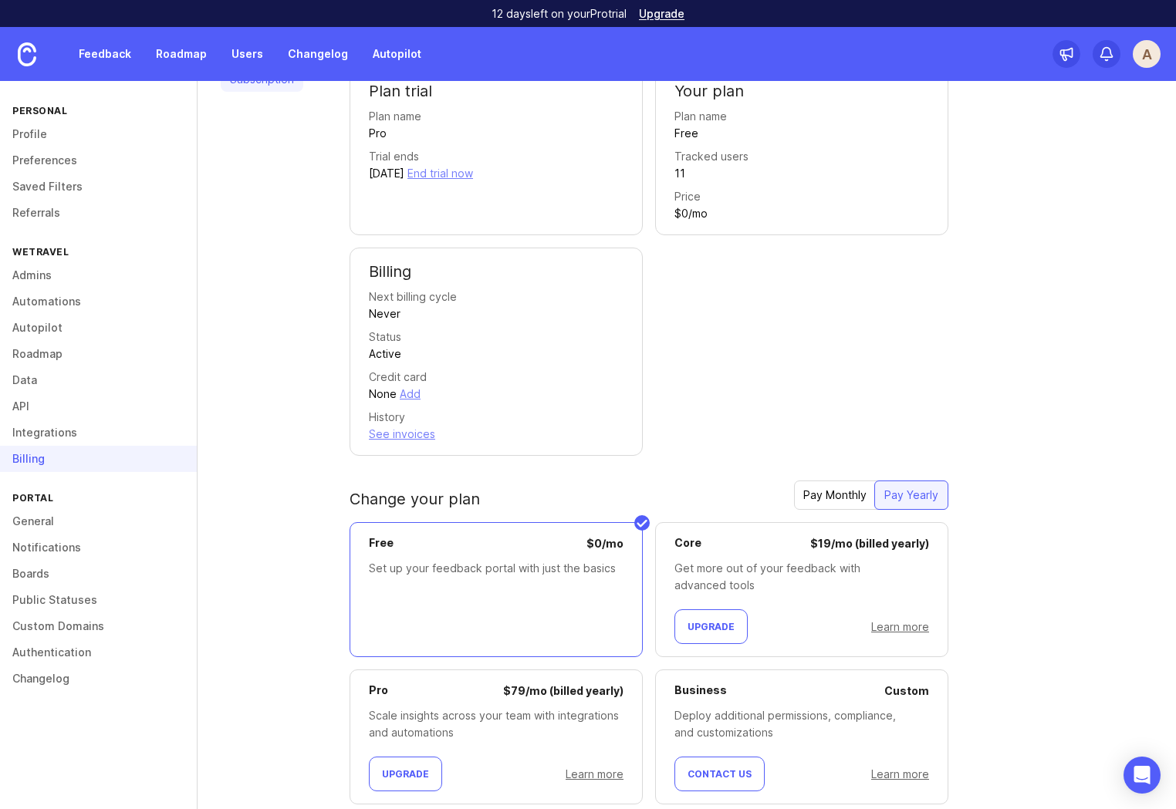
scroll to position [159, 0]
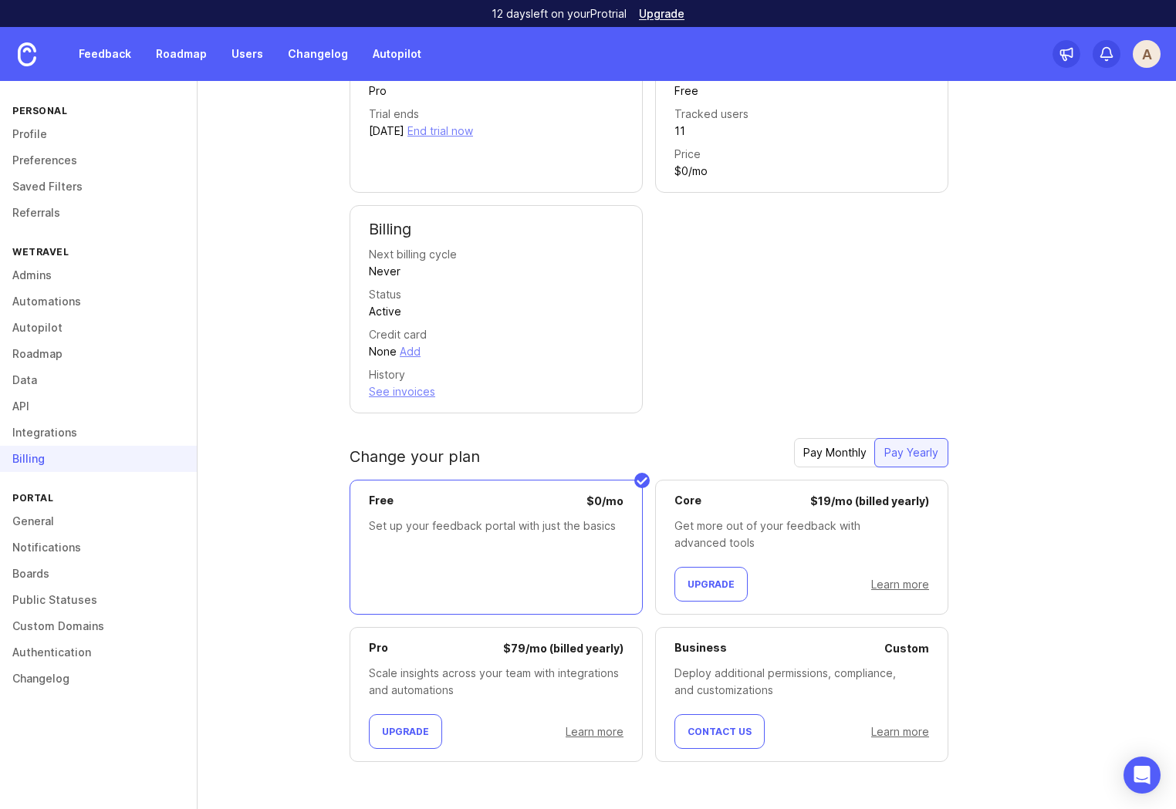
click at [598, 735] on link "Learn more" at bounding box center [595, 731] width 58 height 13
click at [36, 434] on link "Integrations" at bounding box center [98, 433] width 197 height 26
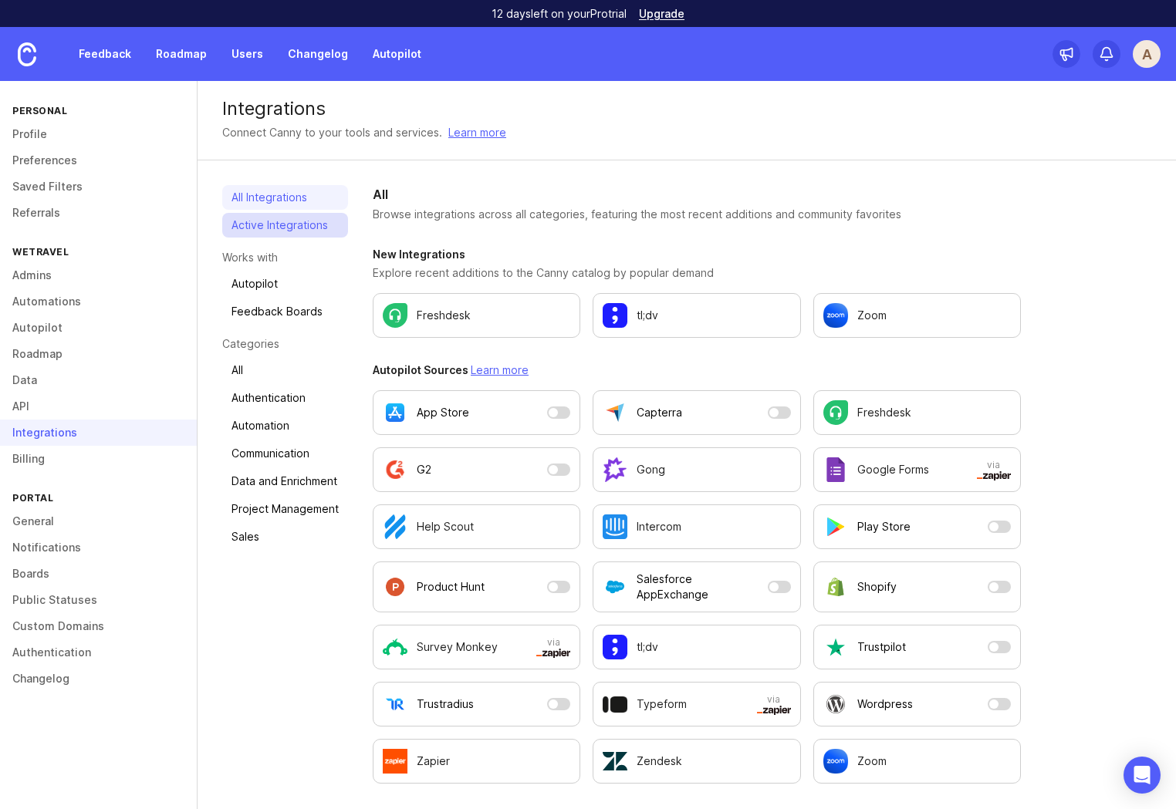
click at [285, 231] on link "Active Integrations" at bounding box center [285, 225] width 126 height 25
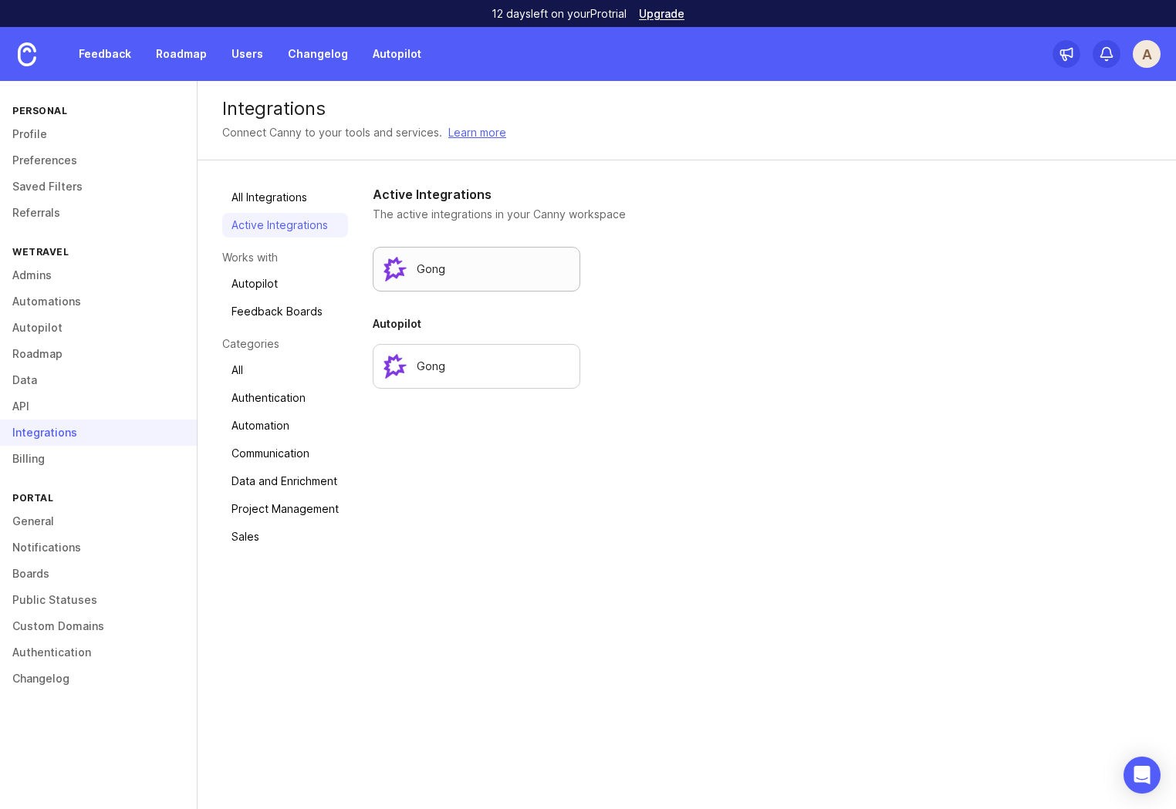
click at [457, 273] on div "Gong" at bounding box center [476, 269] width 187 height 25
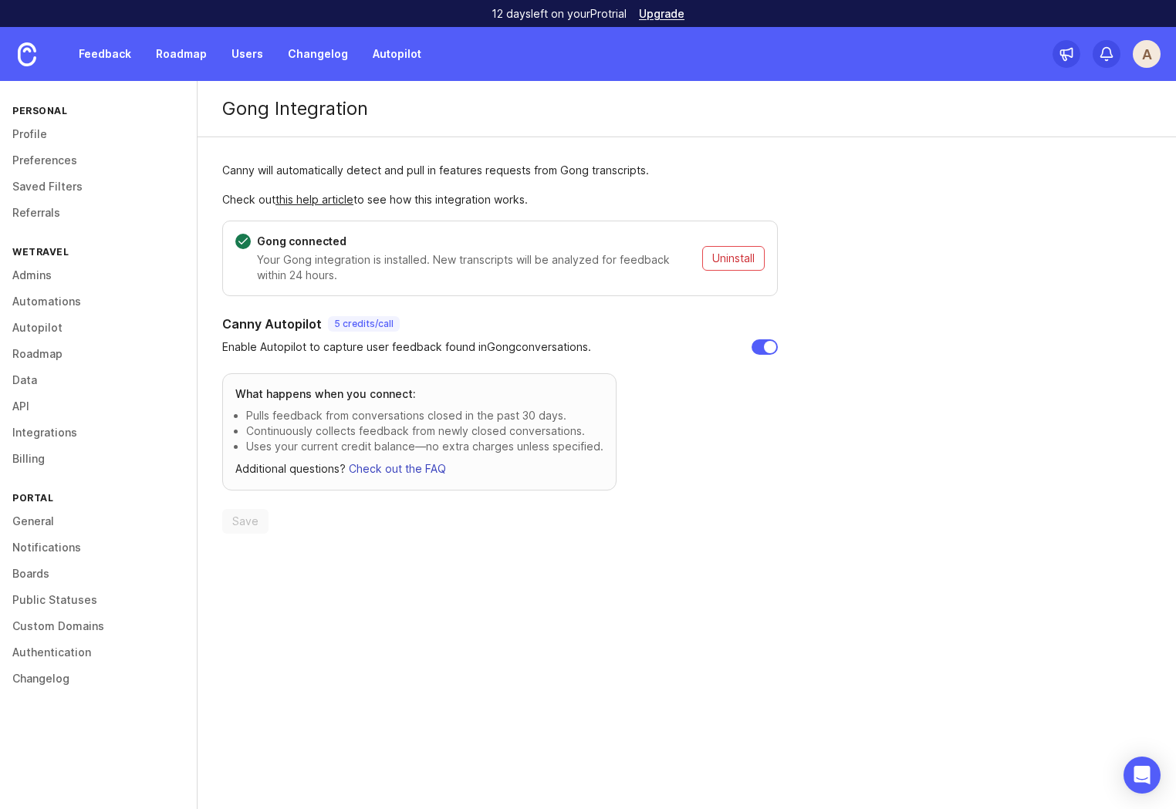
click at [404, 468] on link "Check out the FAQ" at bounding box center [397, 468] width 97 height 13
click at [310, 204] on link "this help article" at bounding box center [314, 199] width 78 height 13
click at [29, 46] on img at bounding box center [27, 54] width 19 height 24
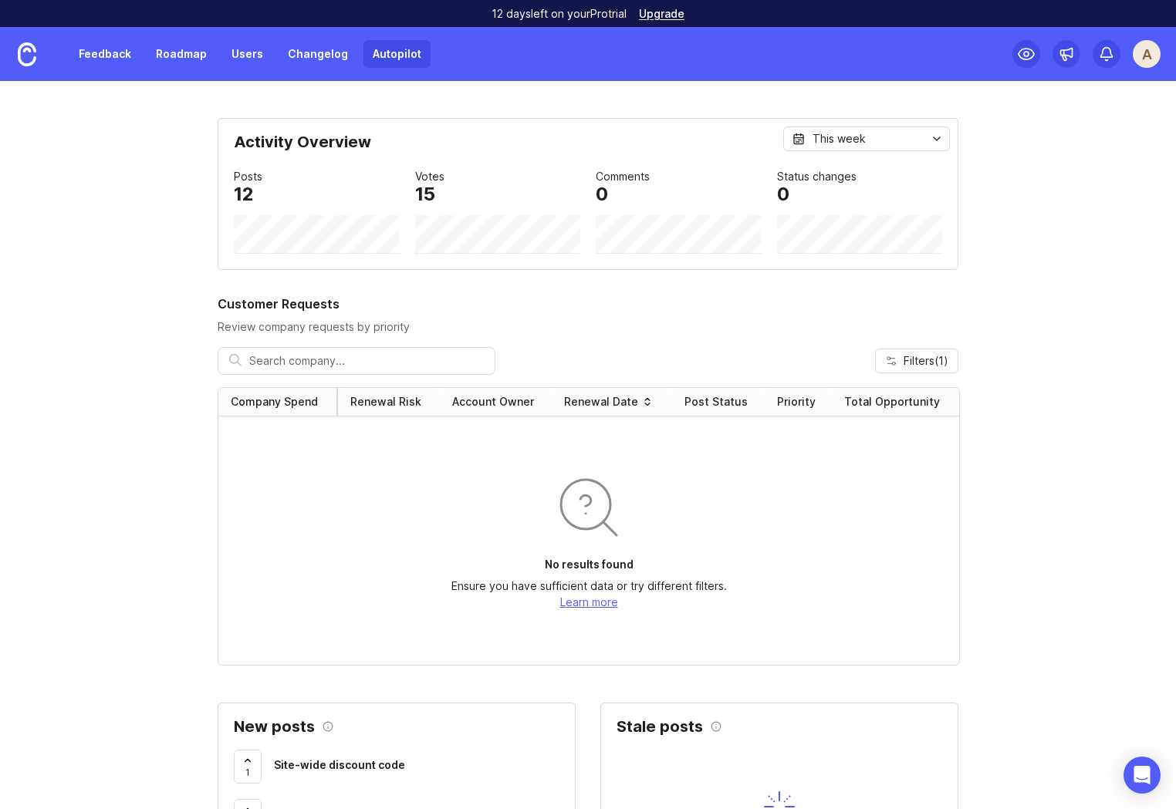
click at [416, 52] on link "Autopilot" at bounding box center [396, 54] width 67 height 28
